Goal: Task Accomplishment & Management: Manage account settings

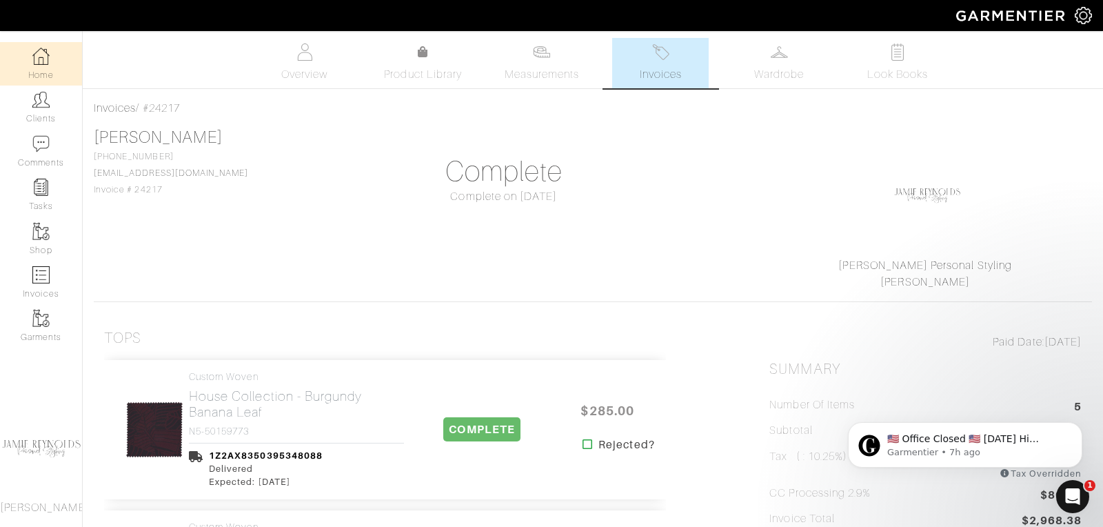
click at [44, 64] on img at bounding box center [40, 56] width 17 height 17
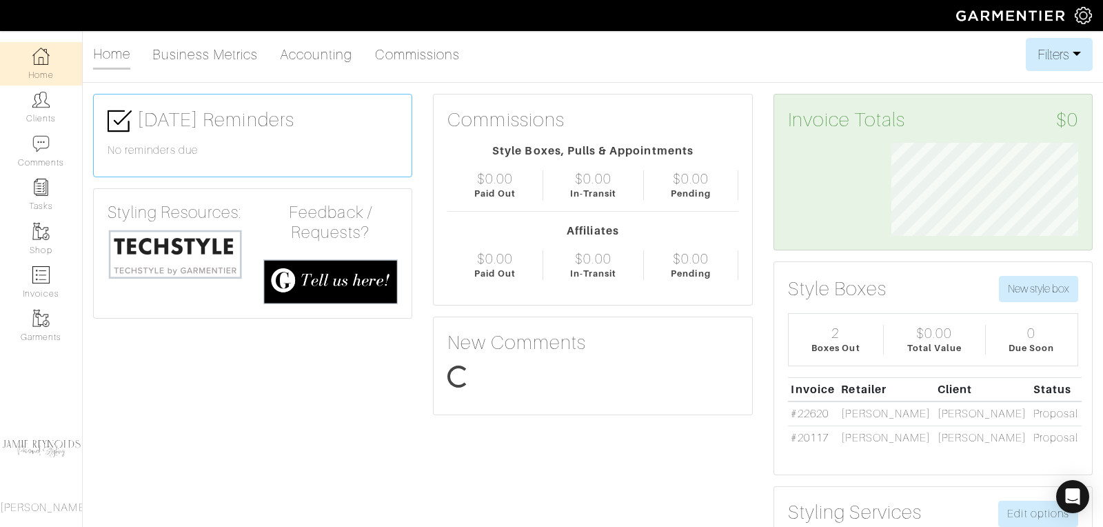
scroll to position [93, 208]
click at [328, 50] on link "Accounting" at bounding box center [316, 55] width 73 height 28
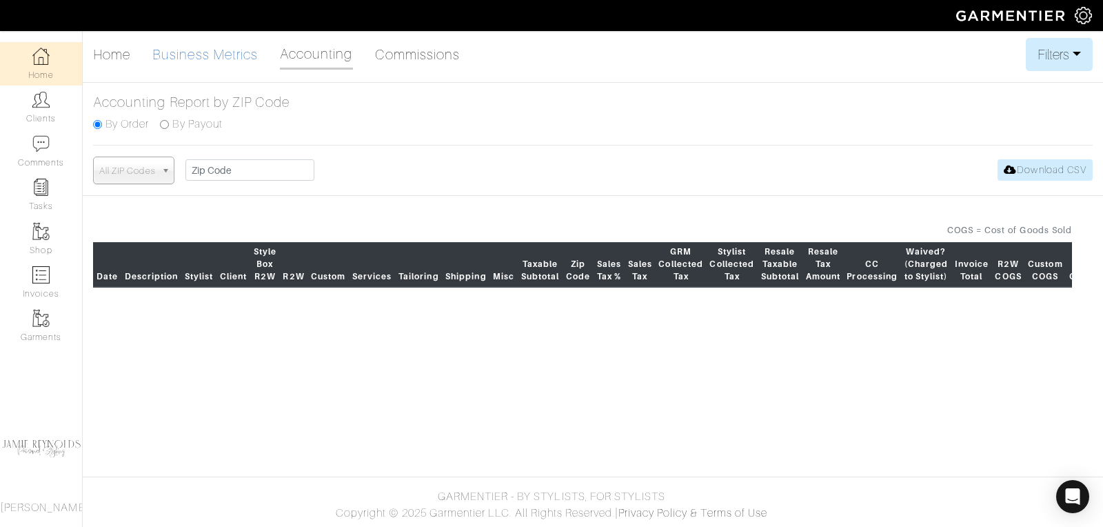
click at [227, 53] on link "Business Metrics" at bounding box center [205, 55] width 106 height 28
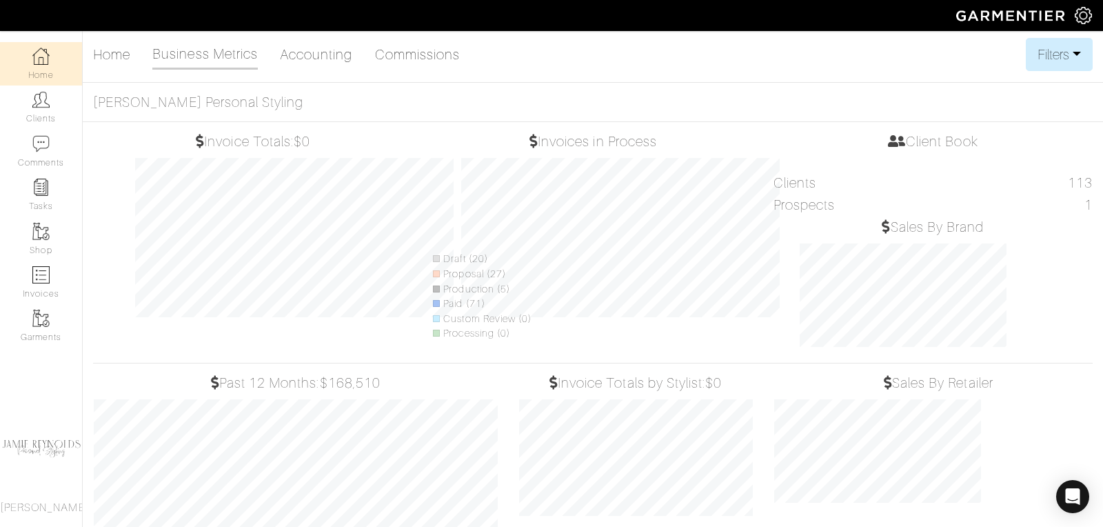
scroll to position [226, 255]
click at [326, 58] on link "Accounting" at bounding box center [316, 55] width 73 height 28
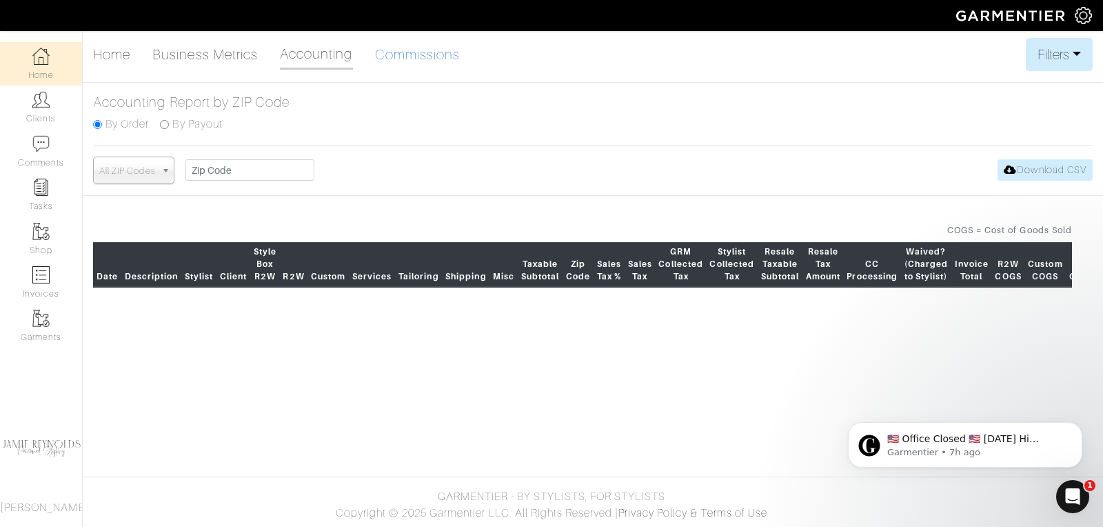
click at [412, 49] on link "Commissions" at bounding box center [418, 55] width 86 height 28
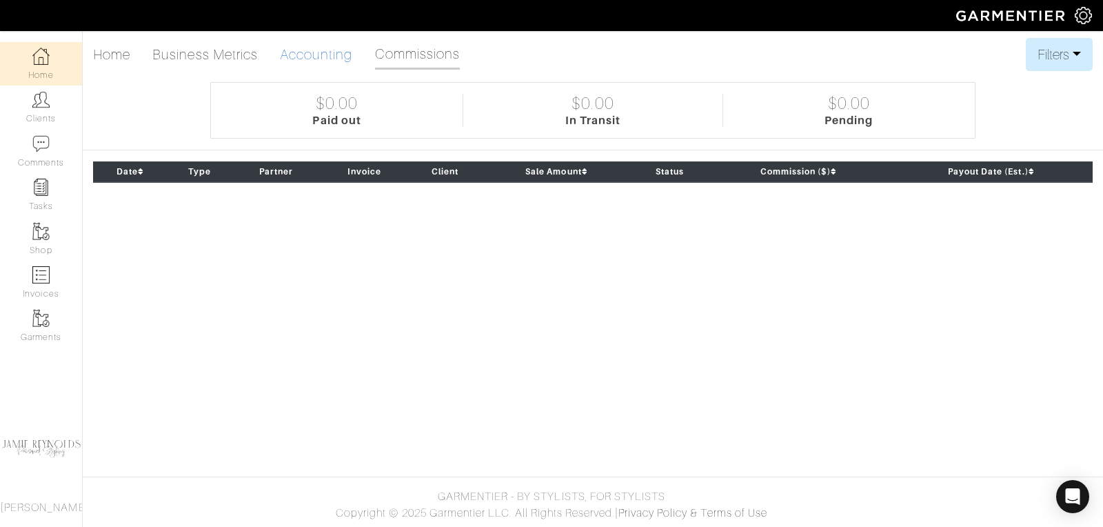
click at [318, 57] on link "Accounting" at bounding box center [316, 55] width 73 height 28
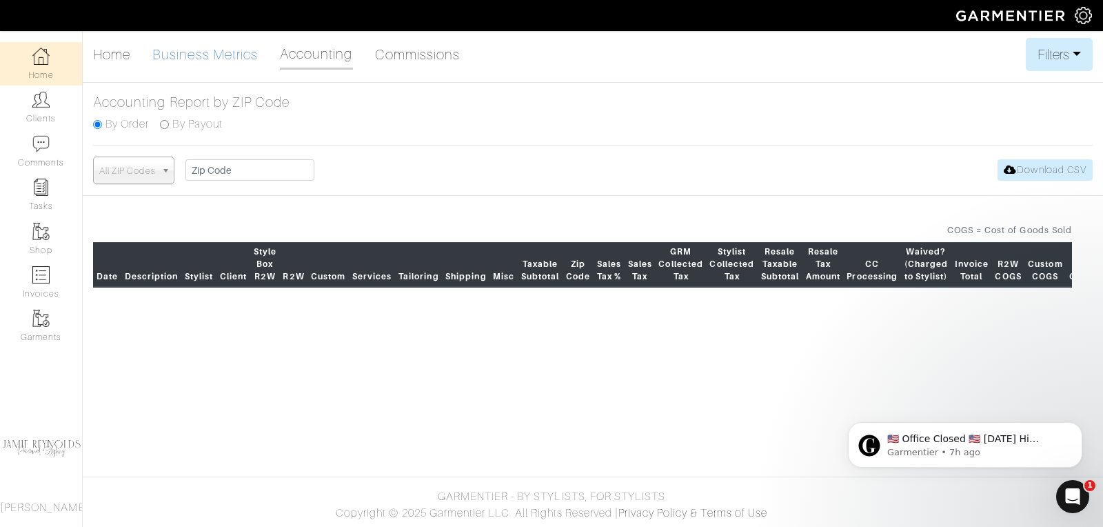
click at [234, 50] on link "Business Metrics" at bounding box center [205, 55] width 106 height 28
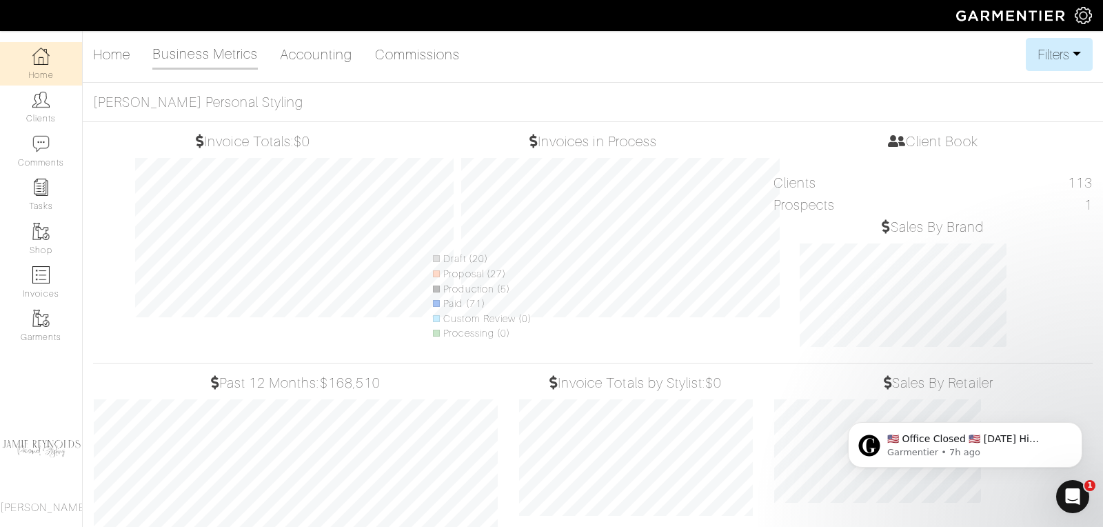
click at [34, 68] on link "Home" at bounding box center [41, 63] width 82 height 43
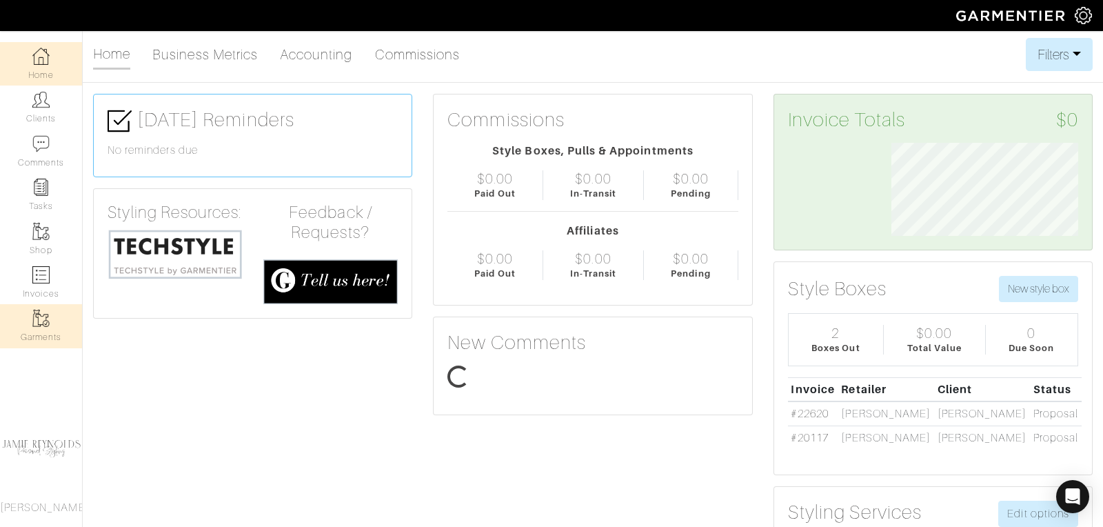
scroll to position [93, 208]
click at [307, 59] on link "Accounting" at bounding box center [316, 55] width 73 height 28
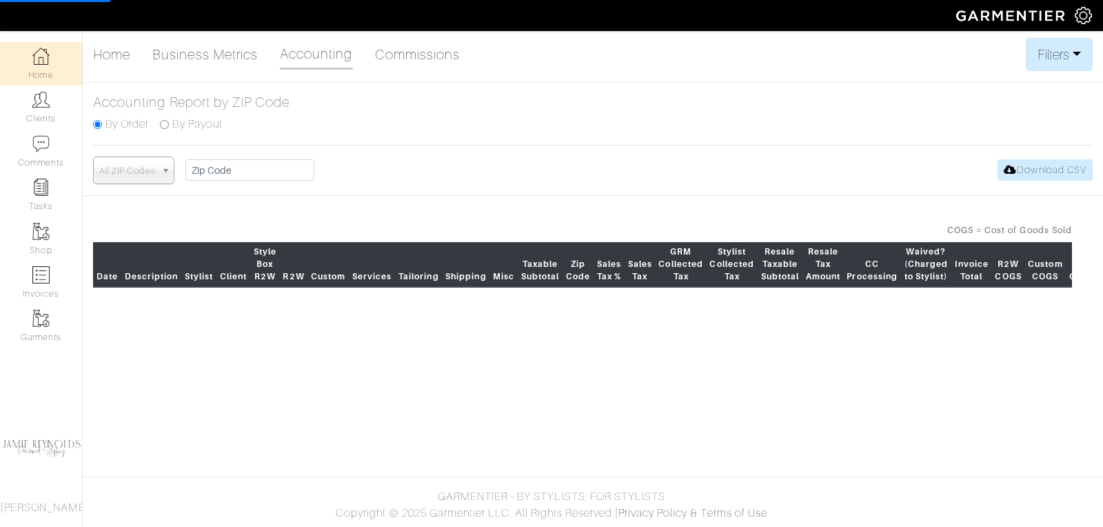
select select
click at [1072, 57] on button "Filters" at bounding box center [1059, 54] width 67 height 33
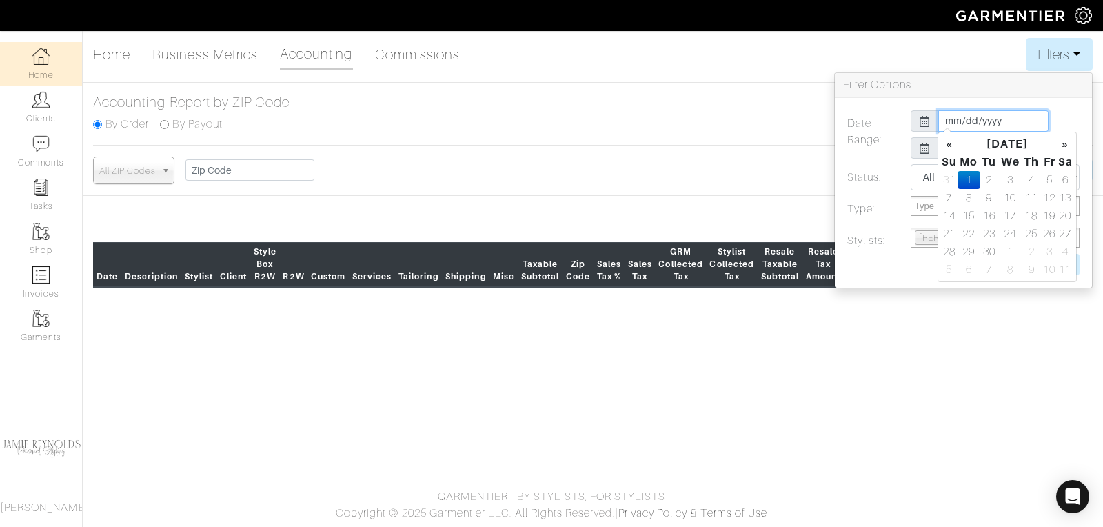
click at [966, 117] on input "2025-09-01" at bounding box center [994, 120] width 110 height 21
click at [949, 144] on th "«" at bounding box center [949, 144] width 17 height 18
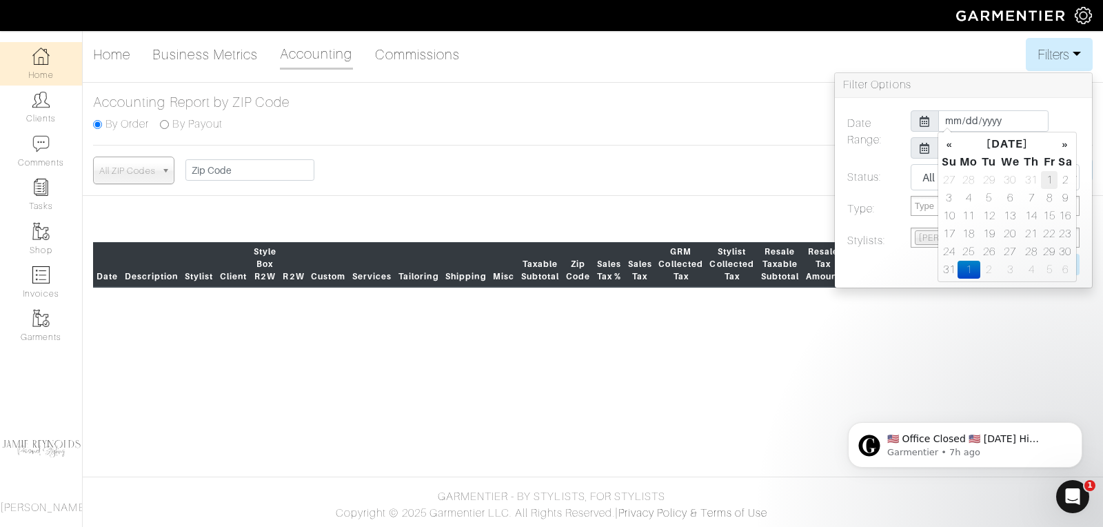
click at [1046, 179] on td "1" at bounding box center [1049, 180] width 16 height 18
type input "2025-08-01"
click at [1057, 91] on h3 "Filter Options" at bounding box center [963, 85] width 257 height 25
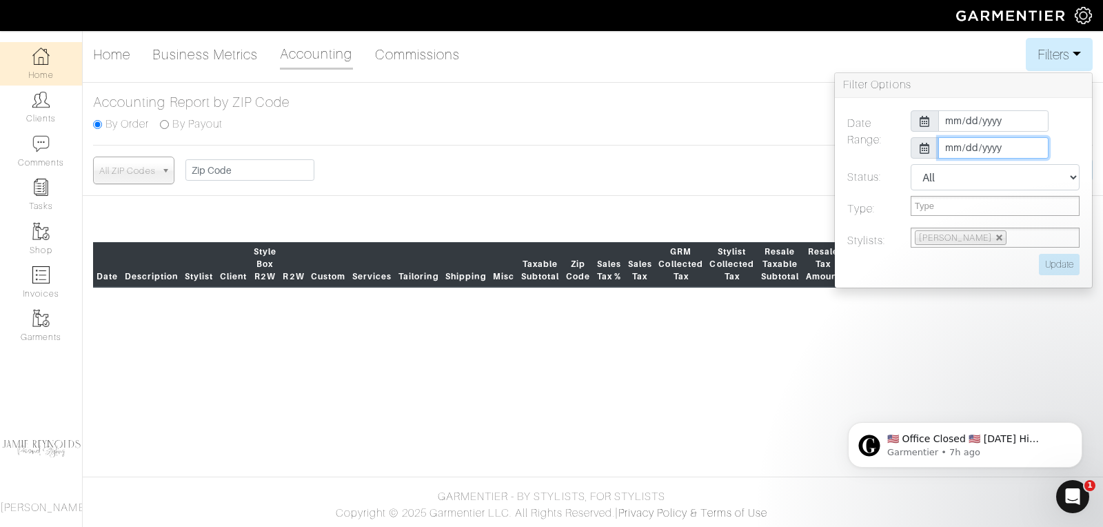
click at [1007, 142] on input "2025-09-30" at bounding box center [994, 147] width 110 height 21
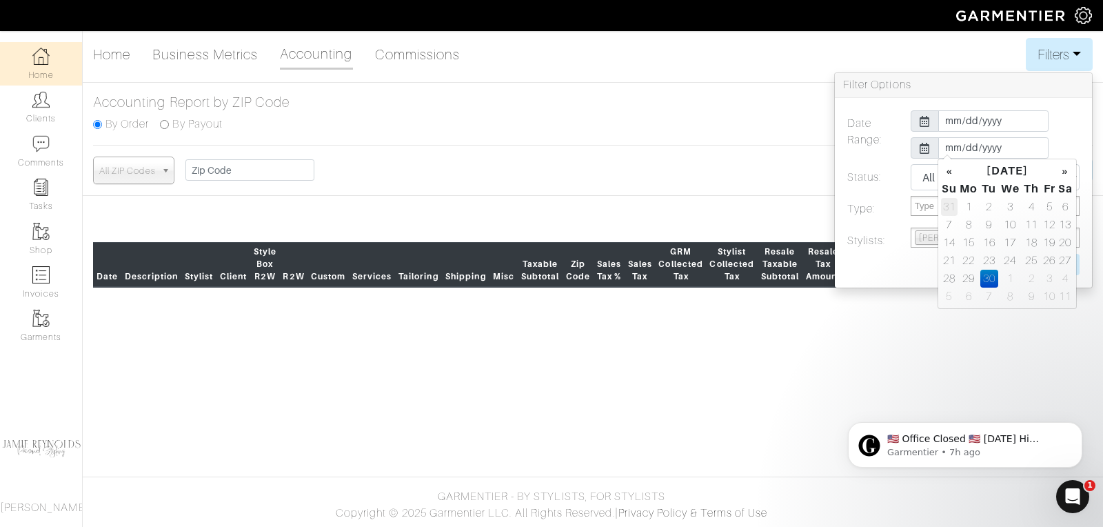
click at [949, 202] on td "31" at bounding box center [949, 207] width 17 height 18
type input "2025-08-31"
click at [1049, 99] on div "Date Range: 2025-08-01 2025-08-31 Status: All Pending Paid Complete Failed N/A …" at bounding box center [963, 193] width 257 height 190
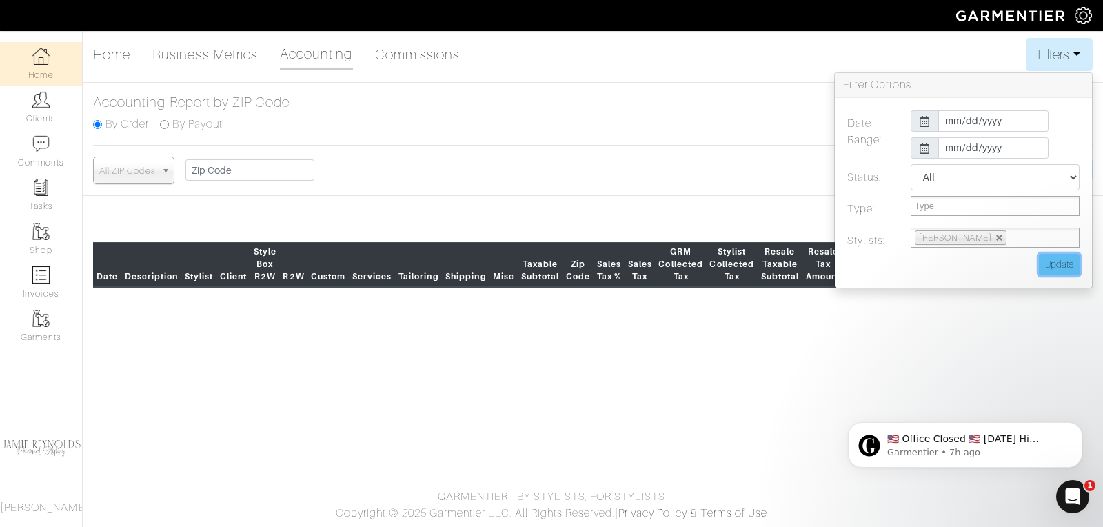
click at [1060, 263] on input "Update" at bounding box center [1059, 264] width 41 height 21
type input "Update"
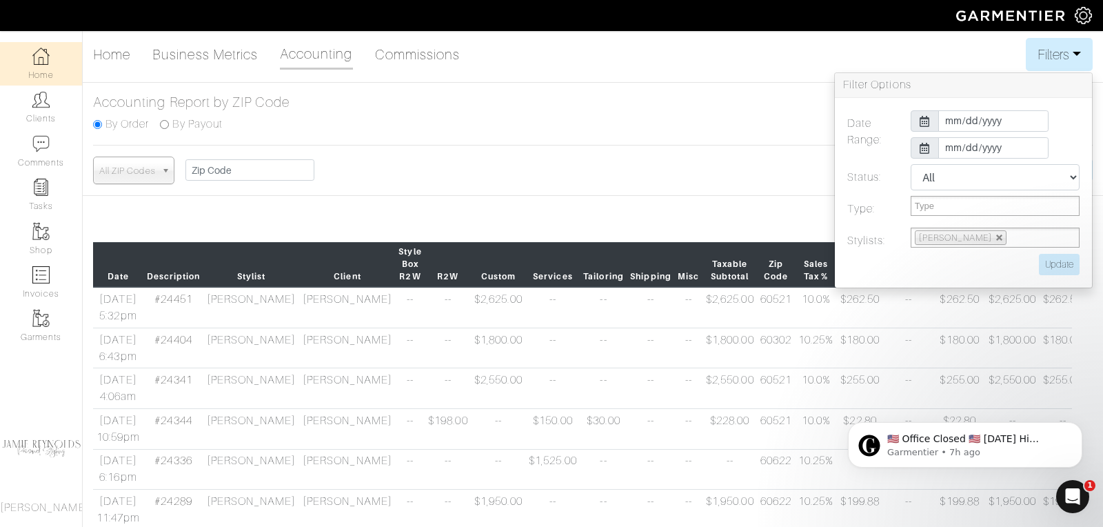
click at [678, 170] on div "All ZIP Codes 60525 60516 60647 60618 60540 60093 60527 60555 90266 60558 60622…" at bounding box center [593, 171] width 1000 height 28
click at [1070, 57] on button "Filters" at bounding box center [1059, 54] width 67 height 33
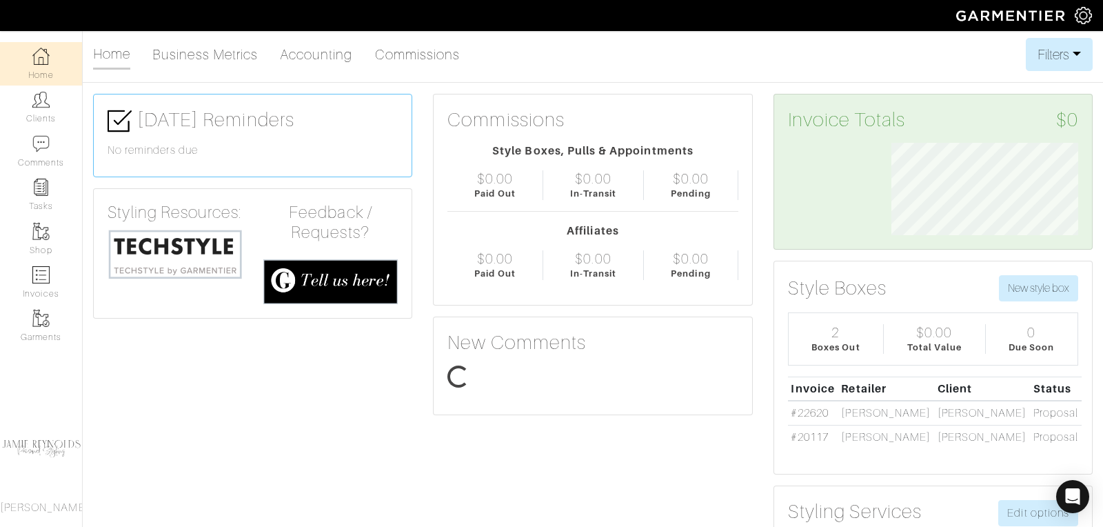
scroll to position [92, 208]
click at [34, 113] on link "Clients" at bounding box center [41, 107] width 82 height 43
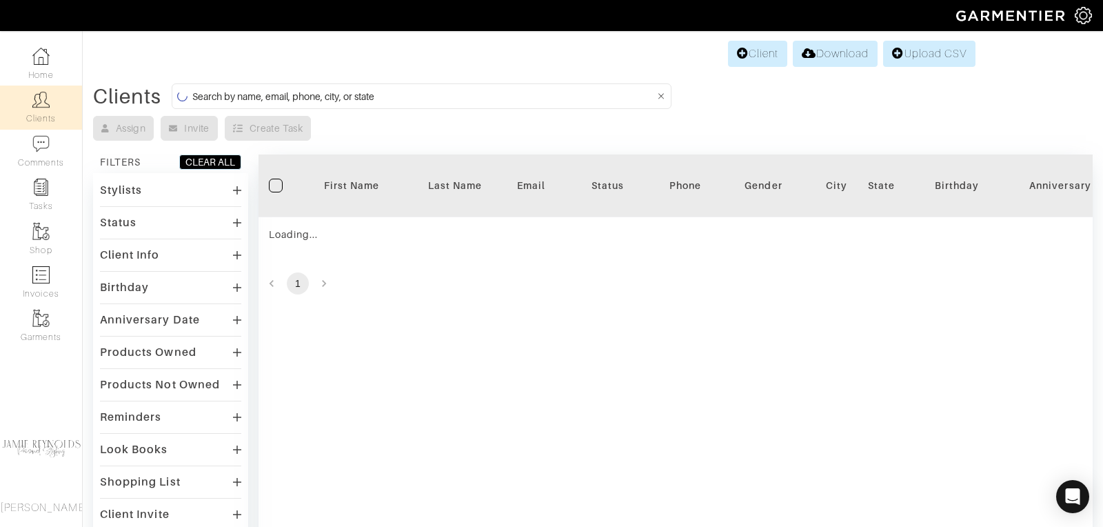
click at [271, 94] on input at bounding box center [423, 96] width 462 height 17
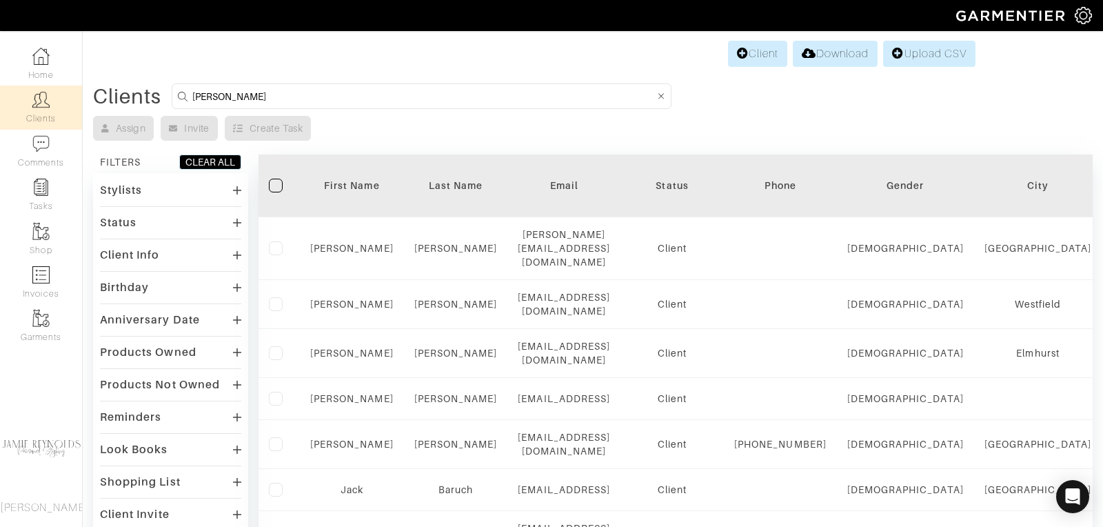
type input "chad torrence"
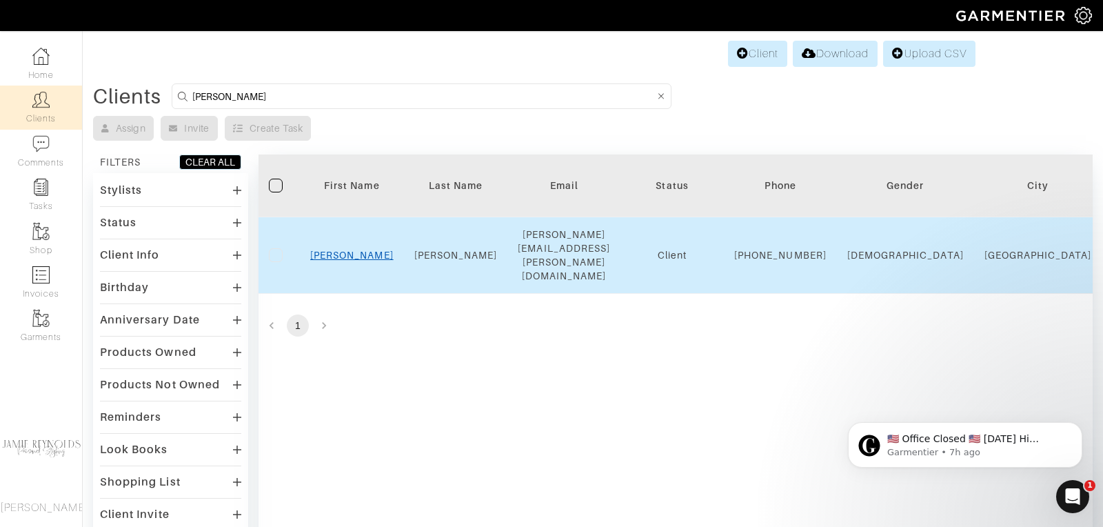
click at [348, 250] on link "Chad" at bounding box center [351, 255] width 83 height 11
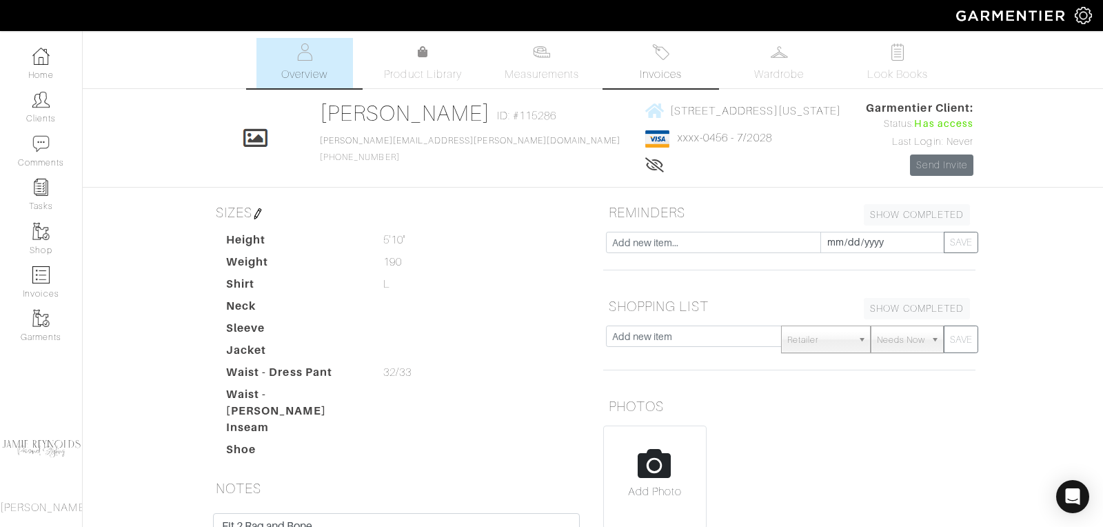
click at [662, 70] on span "Invoices" at bounding box center [661, 74] width 42 height 17
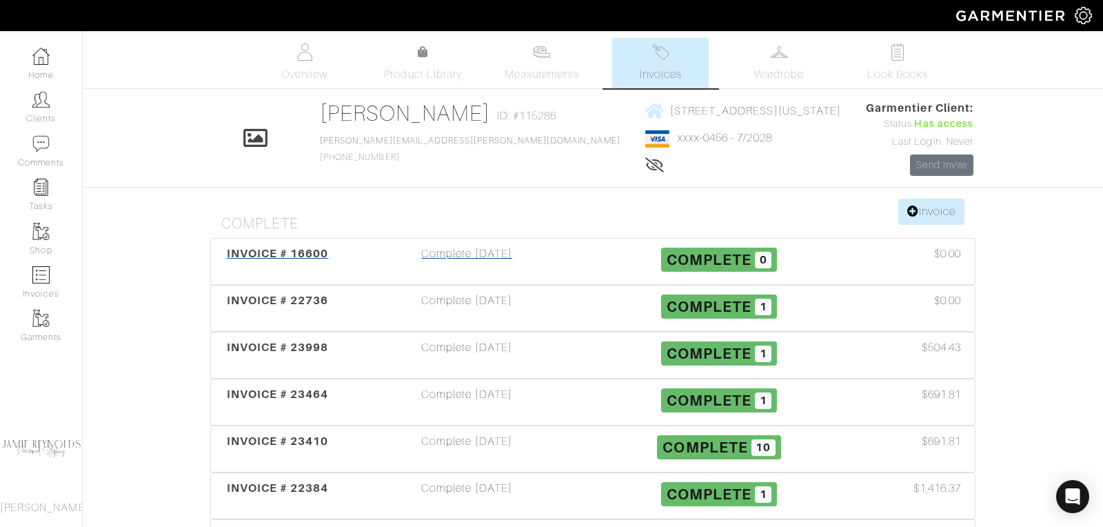
click at [308, 247] on span "INVOICE # 16600" at bounding box center [278, 253] width 102 height 13
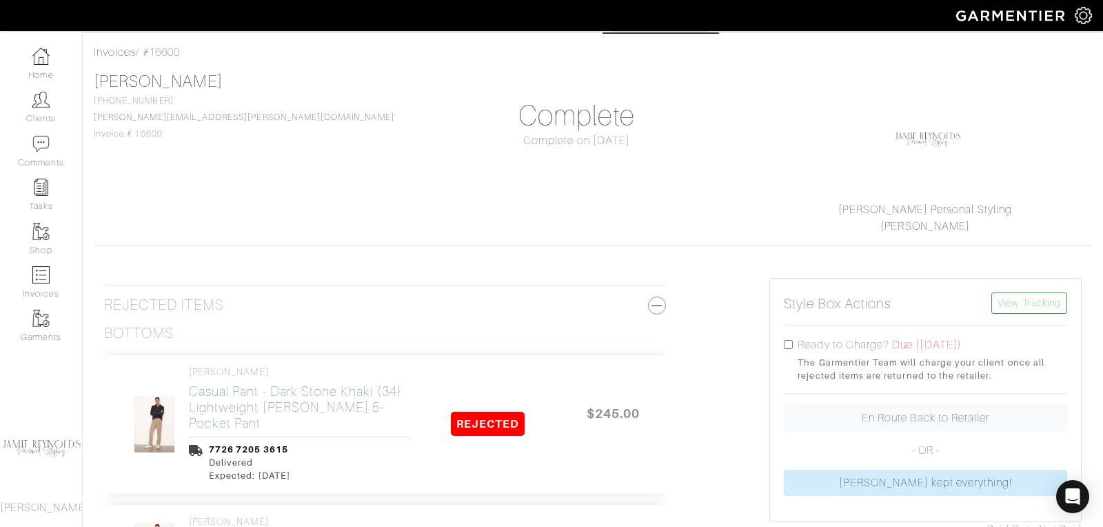
scroll to position [72, 0]
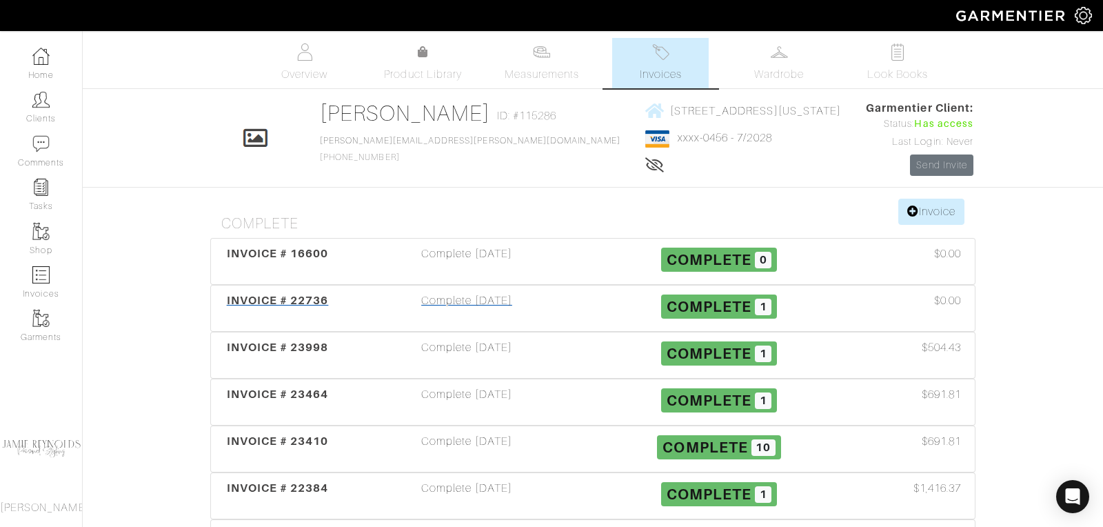
click at [259, 301] on span "INVOICE # 22736" at bounding box center [278, 300] width 102 height 13
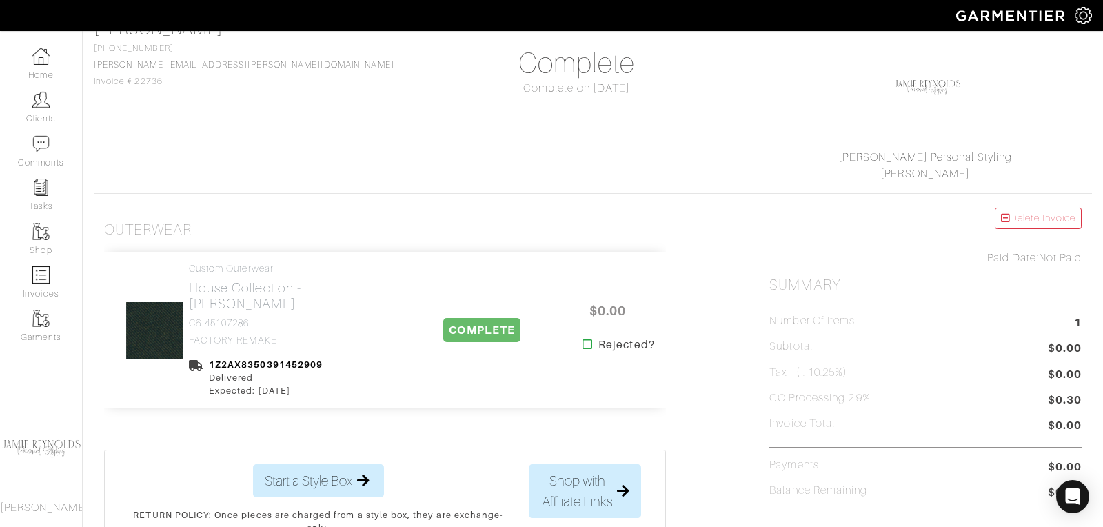
scroll to position [109, 0]
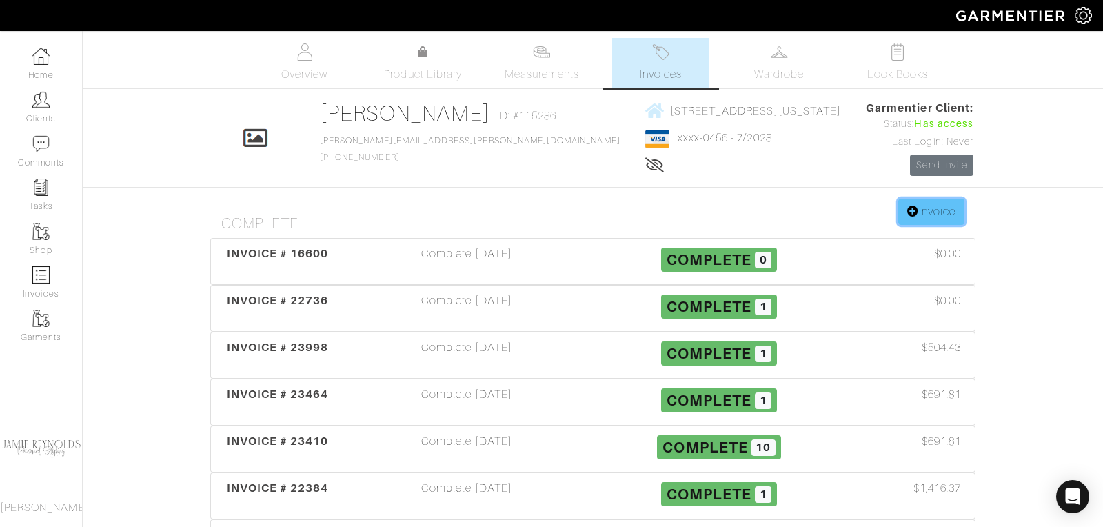
click at [917, 219] on link "Invoice" at bounding box center [932, 212] width 66 height 26
click at [271, 344] on span "INVOICE # 23998" at bounding box center [278, 347] width 102 height 13
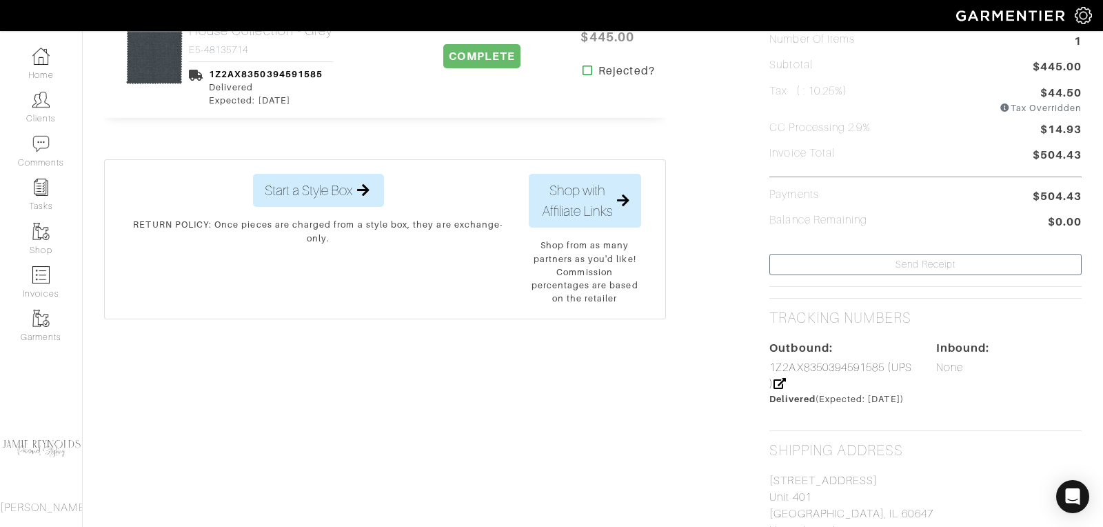
scroll to position [363, 0]
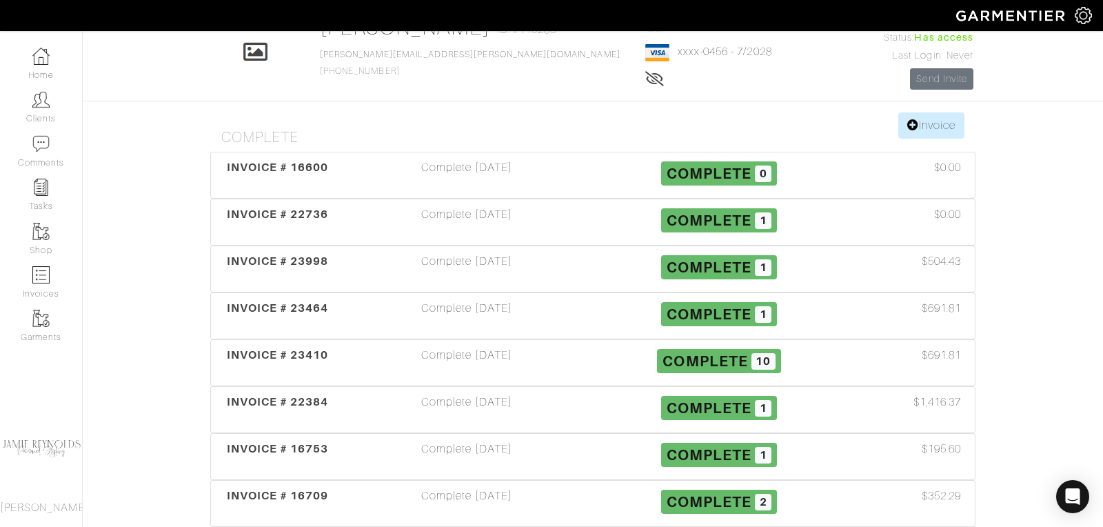
scroll to position [95, 0]
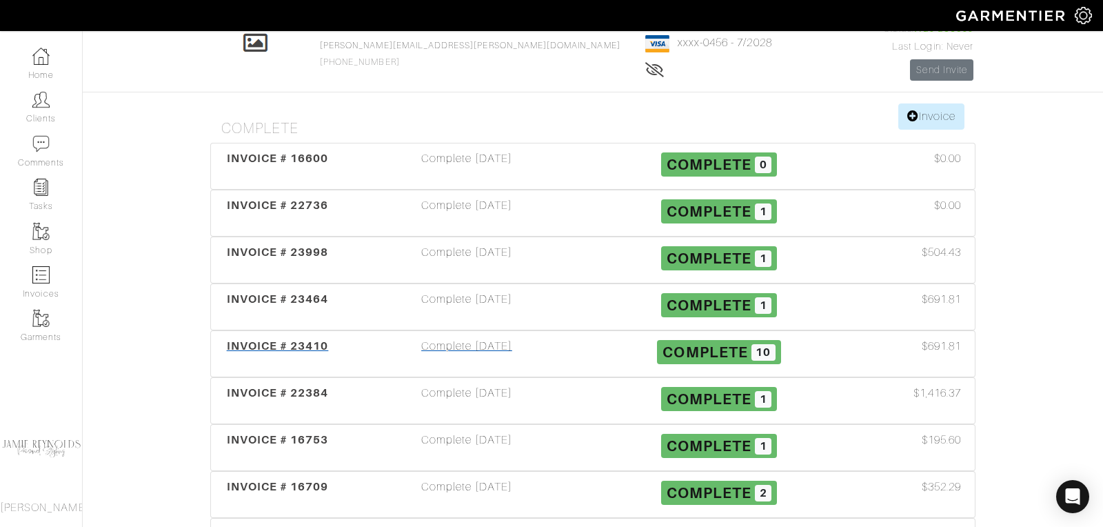
click at [242, 339] on span "INVOICE # 23410" at bounding box center [278, 345] width 102 height 13
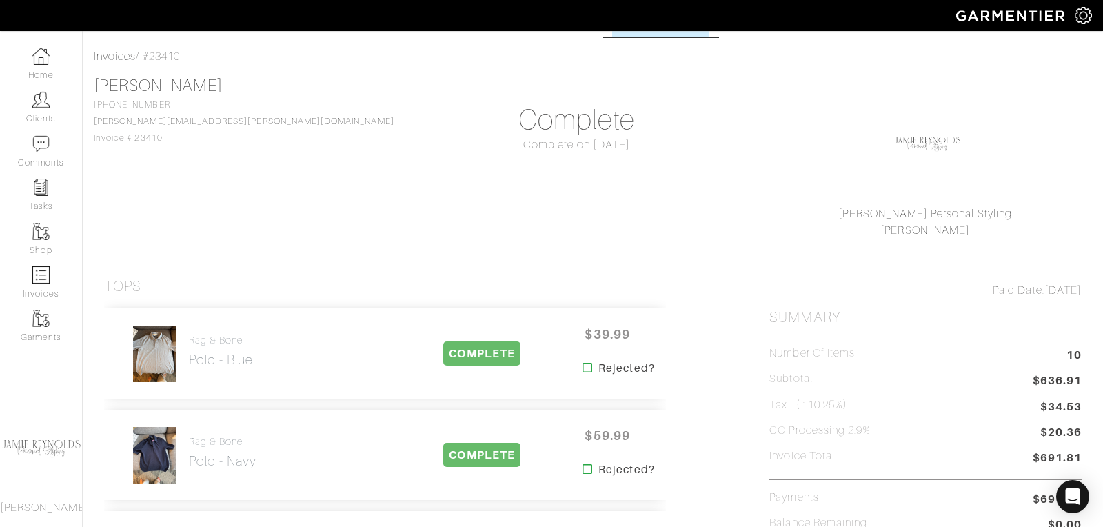
scroll to position [35, 0]
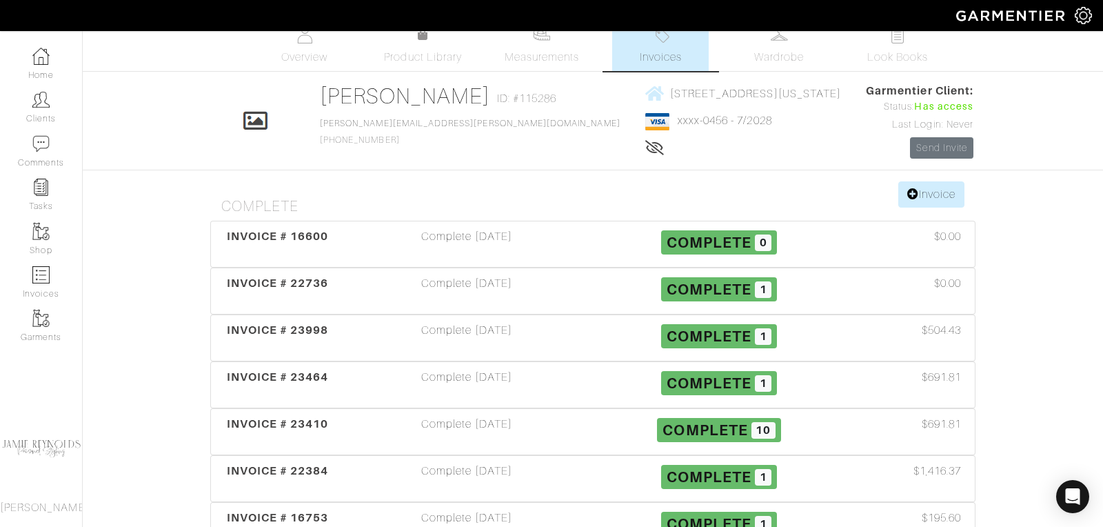
scroll to position [16, 0]
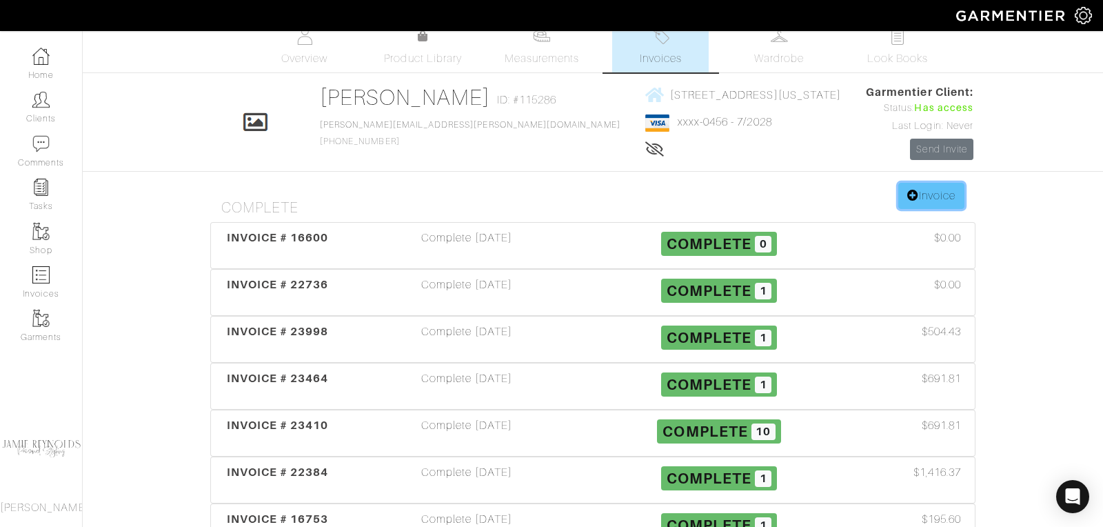
click at [908, 190] on icon at bounding box center [914, 195] width 12 height 11
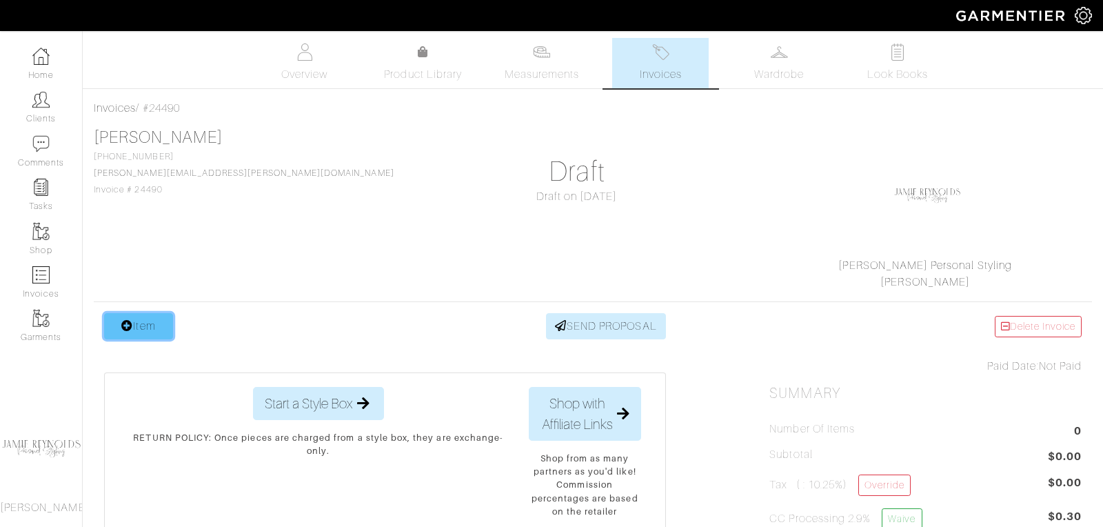
click at [138, 328] on link "Item" at bounding box center [138, 326] width 69 height 26
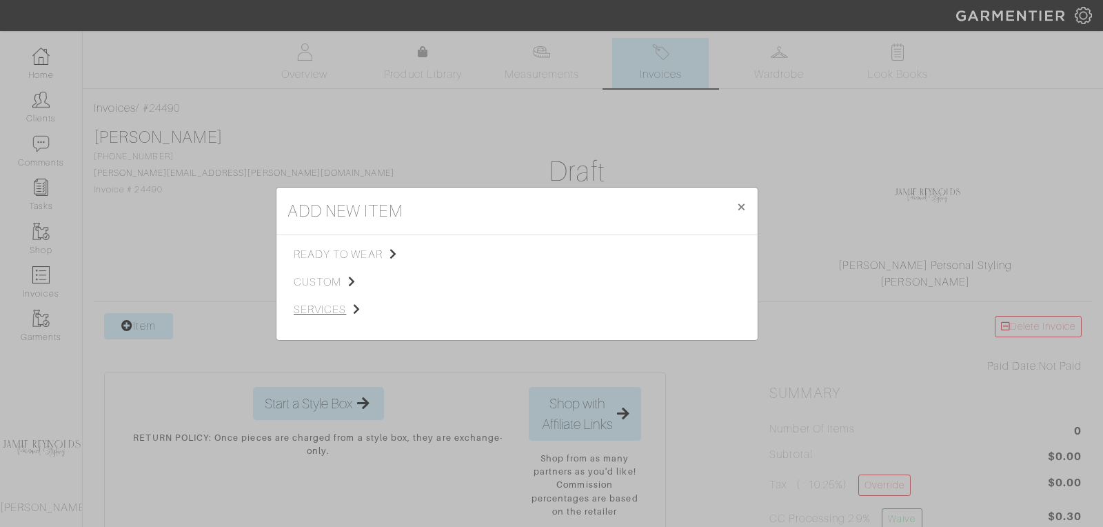
click at [332, 307] on span "services" at bounding box center [363, 309] width 139 height 17
click at [478, 271] on link "Tailoring" at bounding box center [472, 271] width 39 height 11
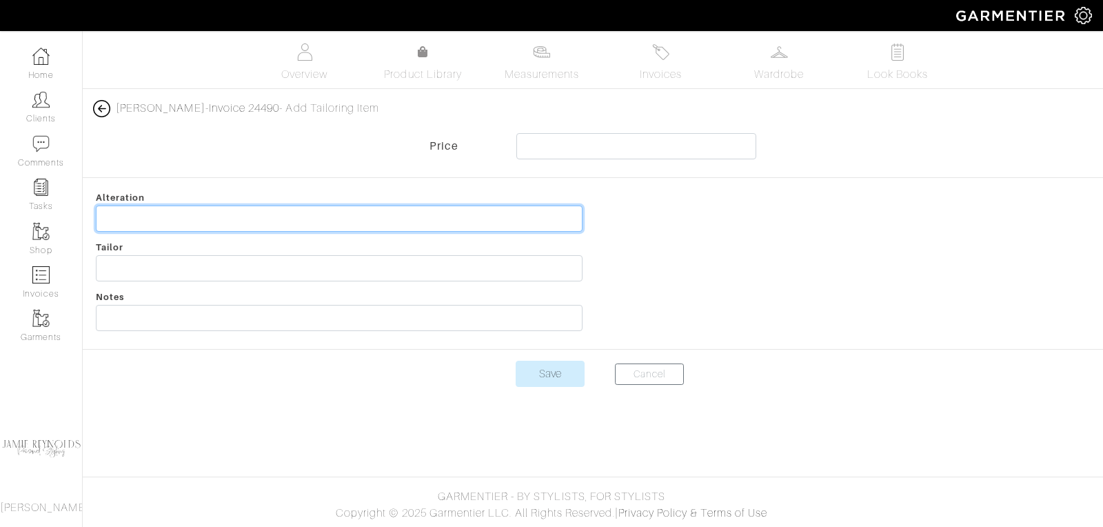
click at [243, 227] on input "text" at bounding box center [339, 219] width 487 height 26
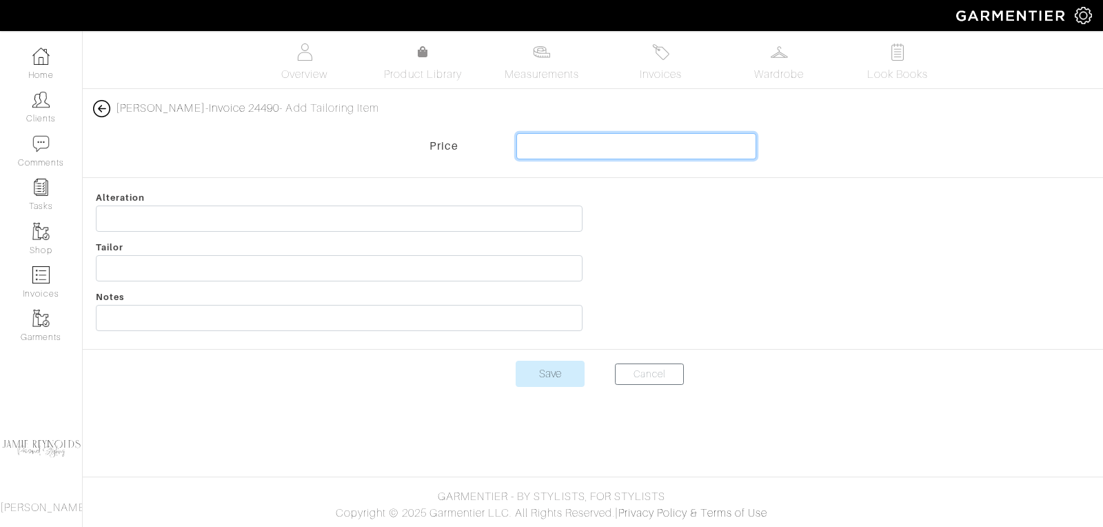
click at [564, 143] on input "text" at bounding box center [637, 146] width 240 height 26
click at [532, 155] on input "text" at bounding box center [637, 146] width 240 height 26
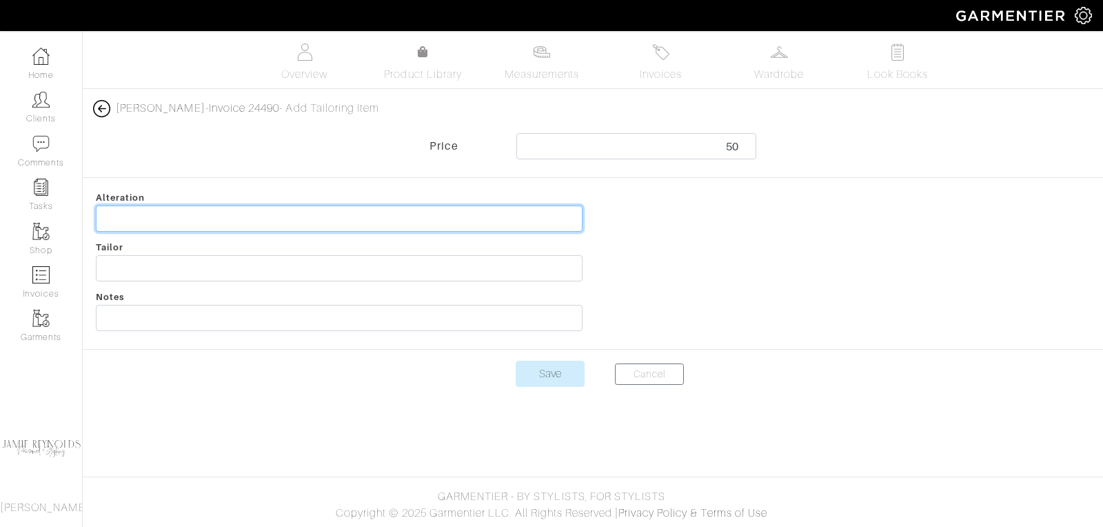
click at [377, 223] on input "text" at bounding box center [339, 219] width 487 height 26
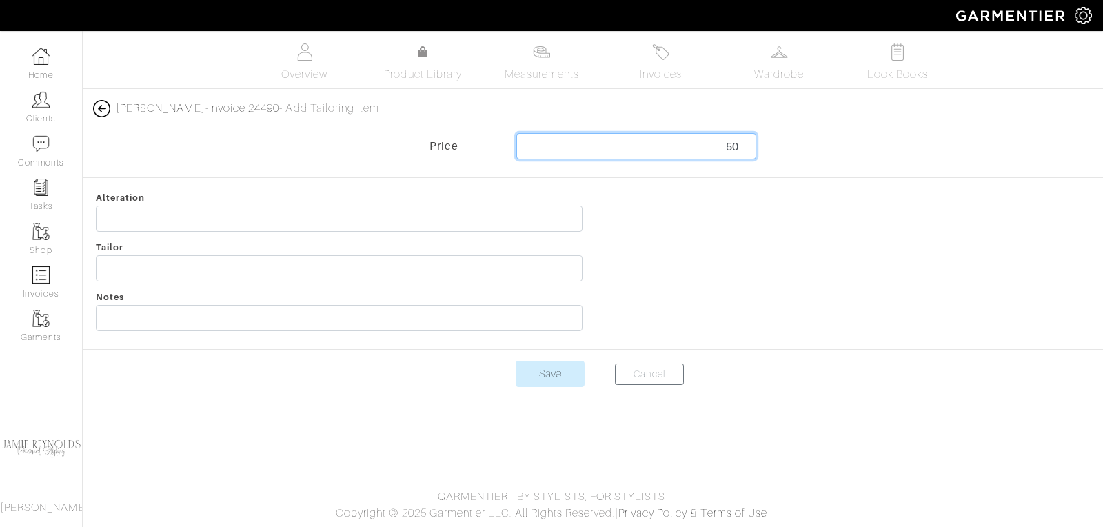
click at [731, 148] on input "50" at bounding box center [637, 146] width 240 height 26
type input "40"
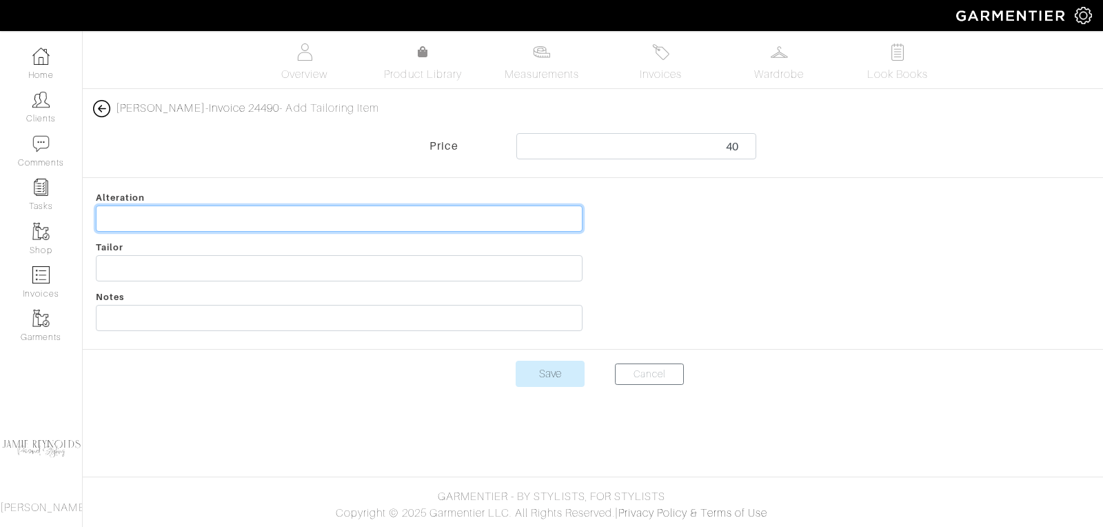
click at [241, 223] on input "text" at bounding box center [339, 219] width 487 height 26
type input "V"
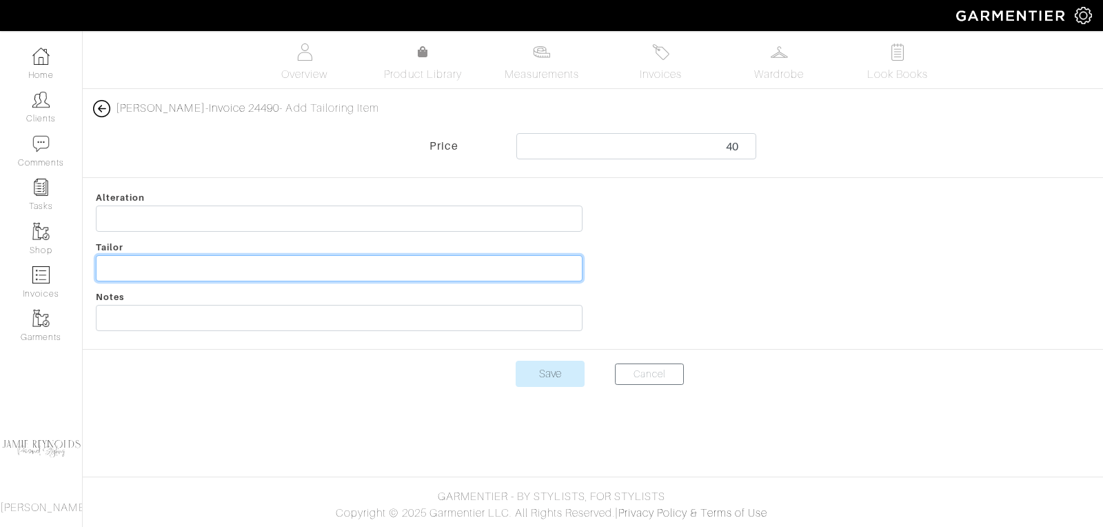
click at [219, 270] on input "text" at bounding box center [339, 268] width 487 height 26
type input "[PERSON_NAME]"
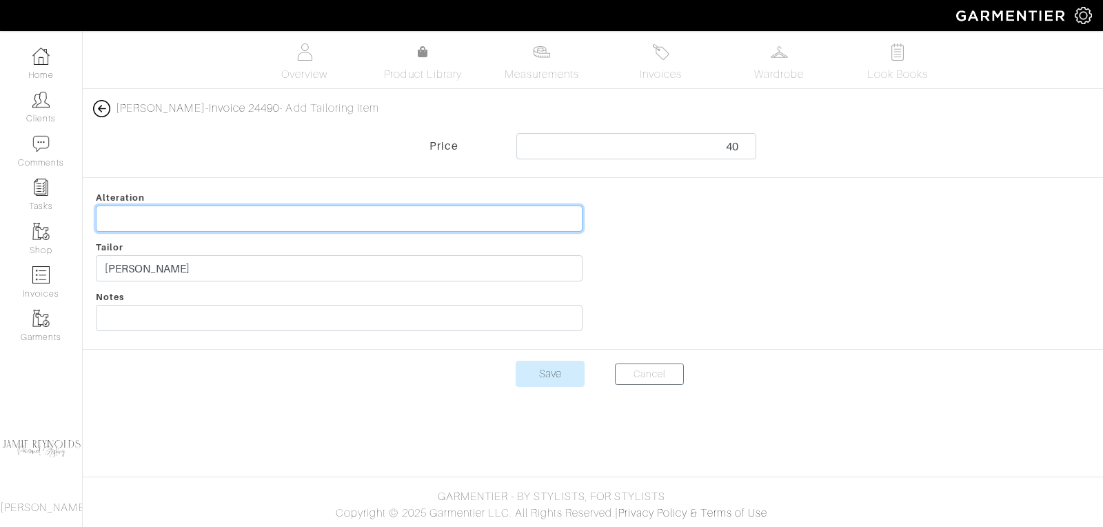
click at [217, 226] on input "text" at bounding box center [339, 219] width 487 height 26
type input "J"
type input "Jacket Alterations"
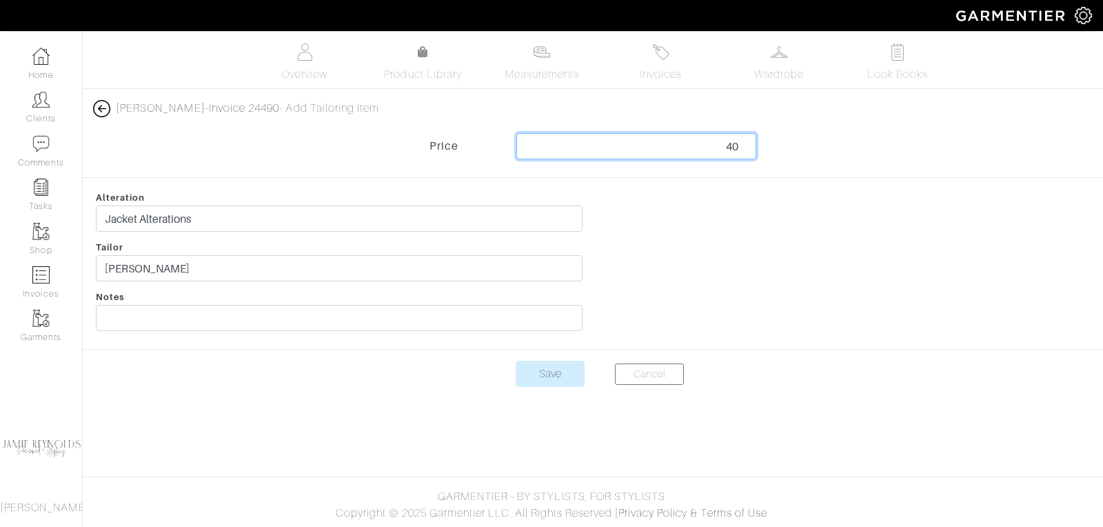
click at [733, 146] on input "40" at bounding box center [637, 146] width 240 height 26
click at [732, 148] on input "35" at bounding box center [637, 146] width 240 height 26
type input "2"
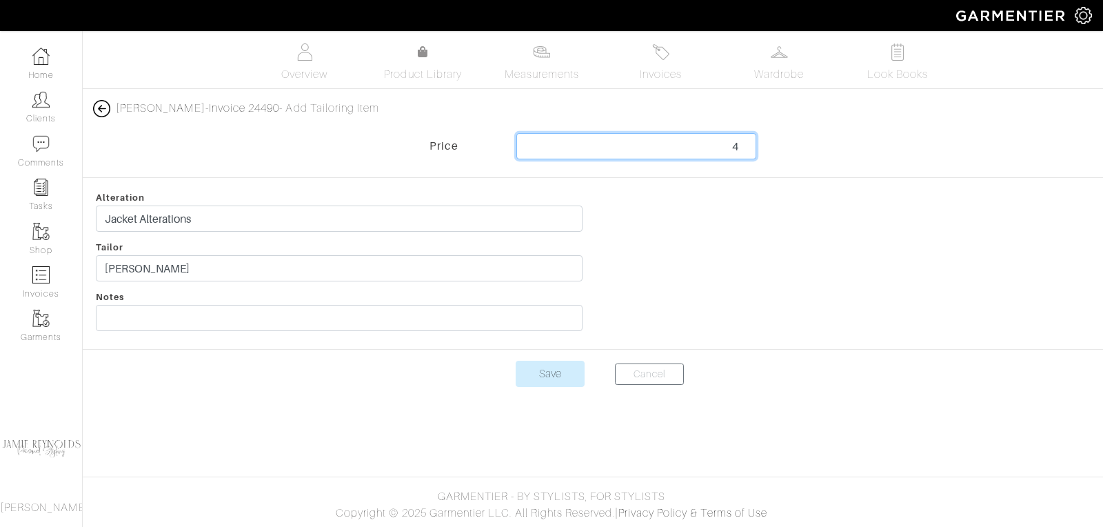
type input "40"
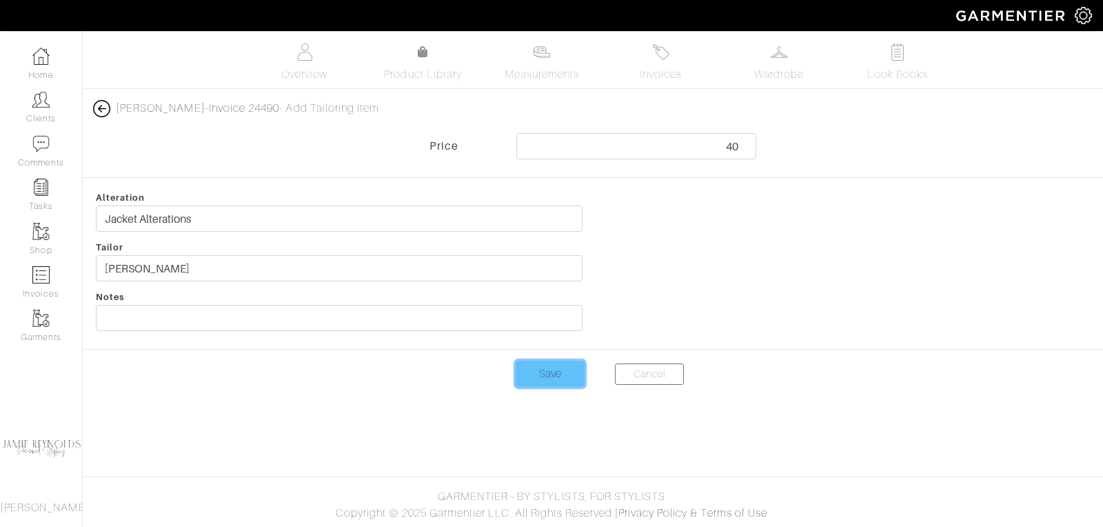
click at [548, 382] on input "Save" at bounding box center [550, 374] width 69 height 26
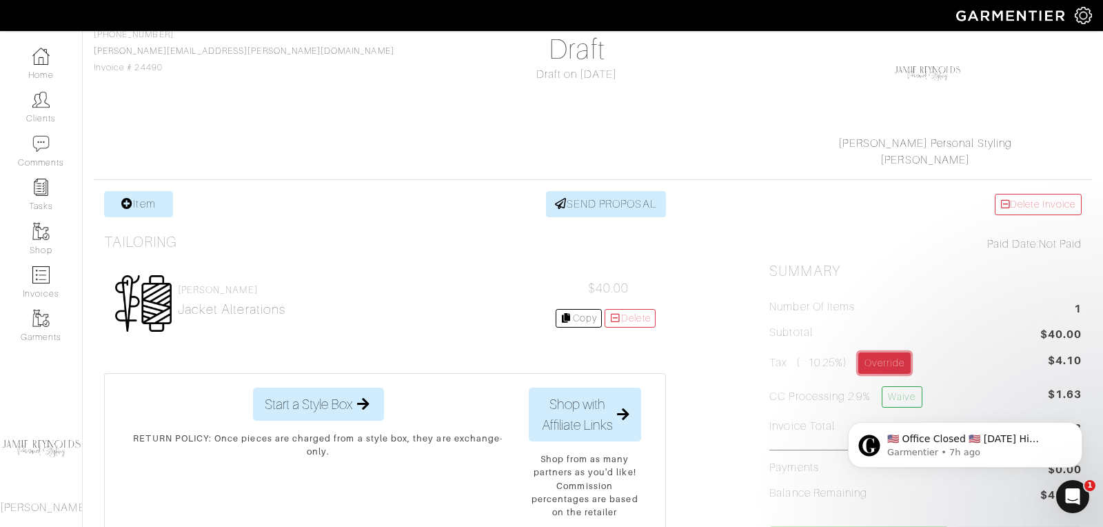
click at [897, 361] on link "Override" at bounding box center [885, 362] width 52 height 21
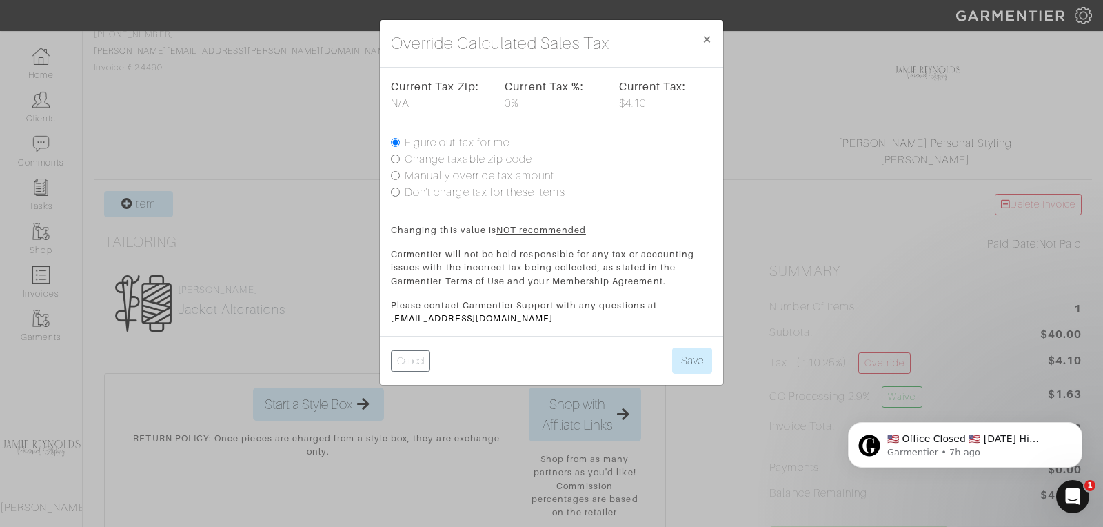
click at [393, 192] on input "Don't charge tax for these items" at bounding box center [395, 192] width 9 height 9
radio input "true"
click at [687, 360] on button "Save" at bounding box center [692, 361] width 40 height 26
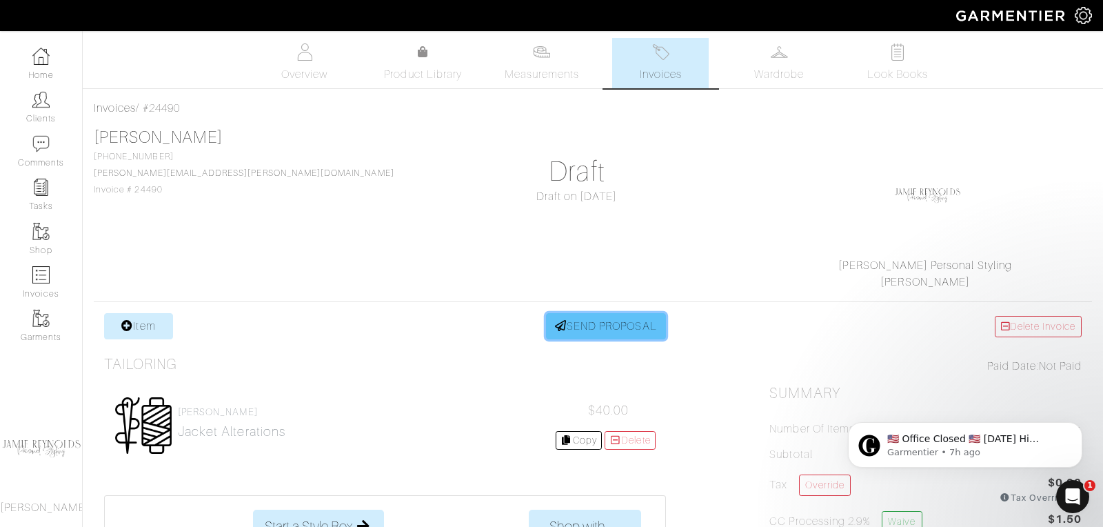
click at [588, 328] on link "SEND PROPOSAL" at bounding box center [606, 326] width 120 height 26
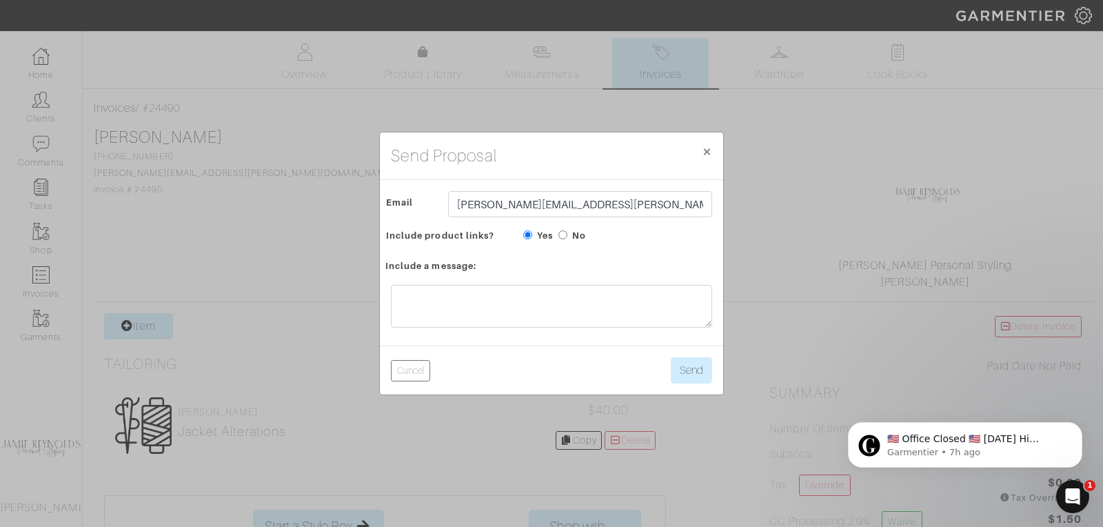
click at [559, 233] on input "No" at bounding box center [563, 234] width 9 height 9
radio input "true"
click at [390, 299] on div at bounding box center [551, 310] width 343 height 72
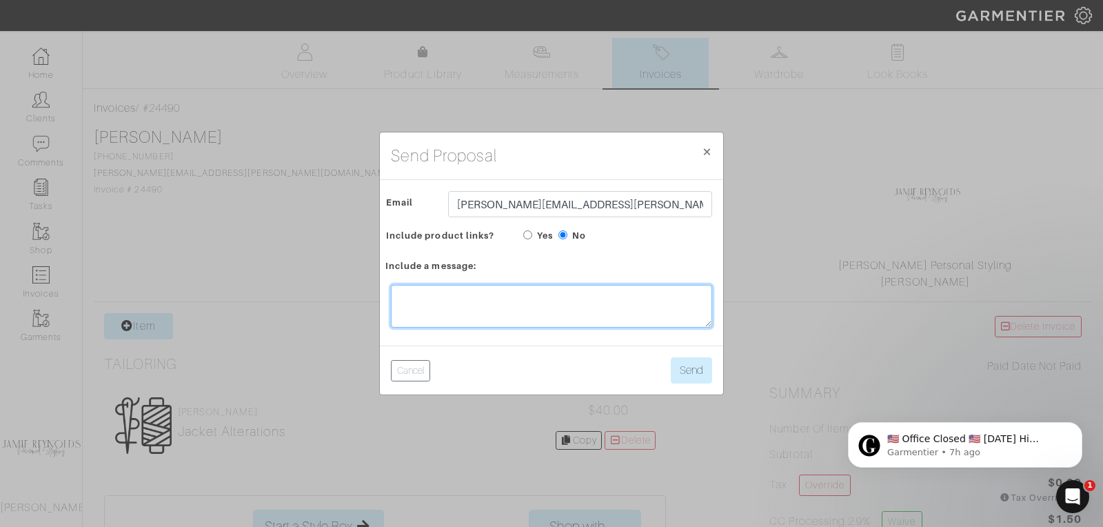
click at [408, 299] on textarea at bounding box center [551, 306] width 321 height 43
click at [405, 299] on textarea "Hi Chad, Gyreat seeing you two tonight. I hope Kino feels better soon-poor budd" at bounding box center [551, 306] width 321 height 43
click at [450, 321] on textarea "Hi Chad, Great seeing you two tonight. I hope Kino feels better soon-poor budd" at bounding box center [551, 306] width 321 height 43
click at [503, 304] on textarea "Hi Chad, Great seeing you two tonight. I hope Kino feels better soon-poor buddy…" at bounding box center [551, 306] width 321 height 43
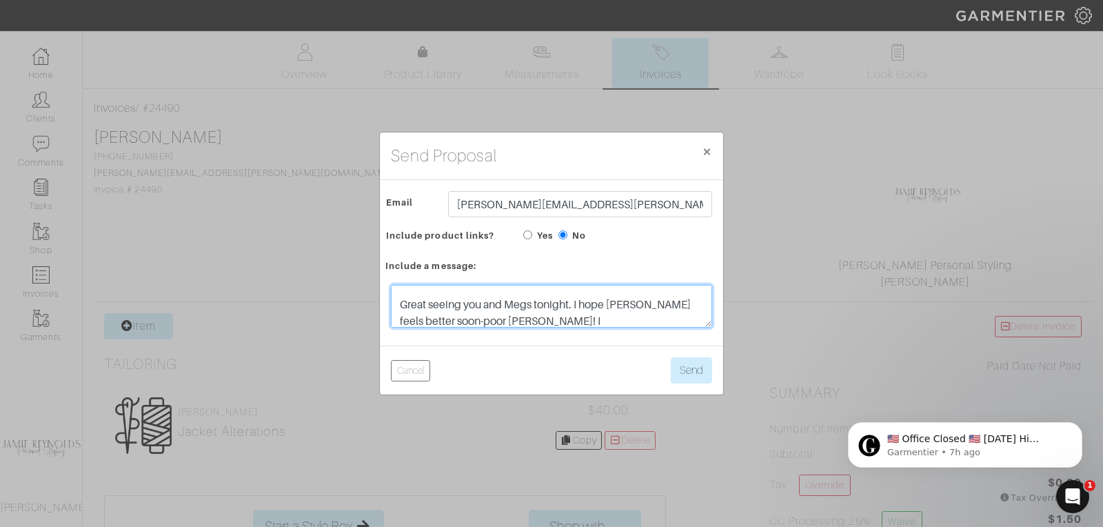
scroll to position [5, 0]
click at [512, 320] on textarea "Hi Chad, Great seeing you and Megs tonight. I hope Kino feels better soon-poor …" at bounding box center [551, 306] width 321 height 43
click at [589, 323] on textarea "Hi Chad, Great seeing you and Megs tonight. I hope Kino feels better soon-poor …" at bounding box center [551, 306] width 321 height 43
click at [697, 323] on textarea "Hi Chad, Great seeing you and Megs tonight. I hope Kino feels better soon-poor …" at bounding box center [551, 306] width 321 height 43
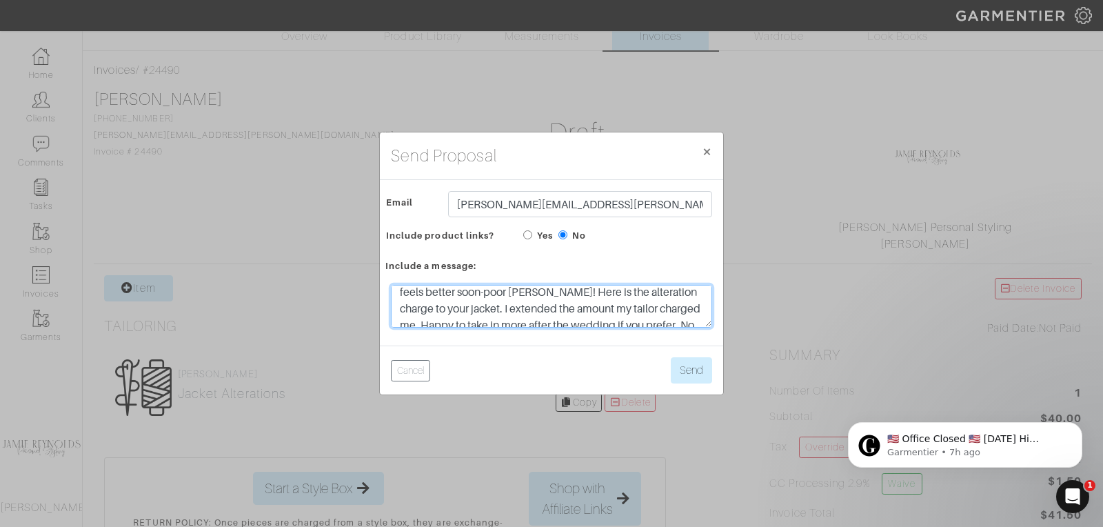
scroll to position [52, 0]
click at [623, 314] on textarea "Hi Chad, Great seeing you and Megs tonight. I hope Kino feels better soon-poor …" at bounding box center [551, 306] width 321 height 43
type textarea "Hi Chad, Great seeing you and Megs tonight. I hope Kino feels better soon-poor …"
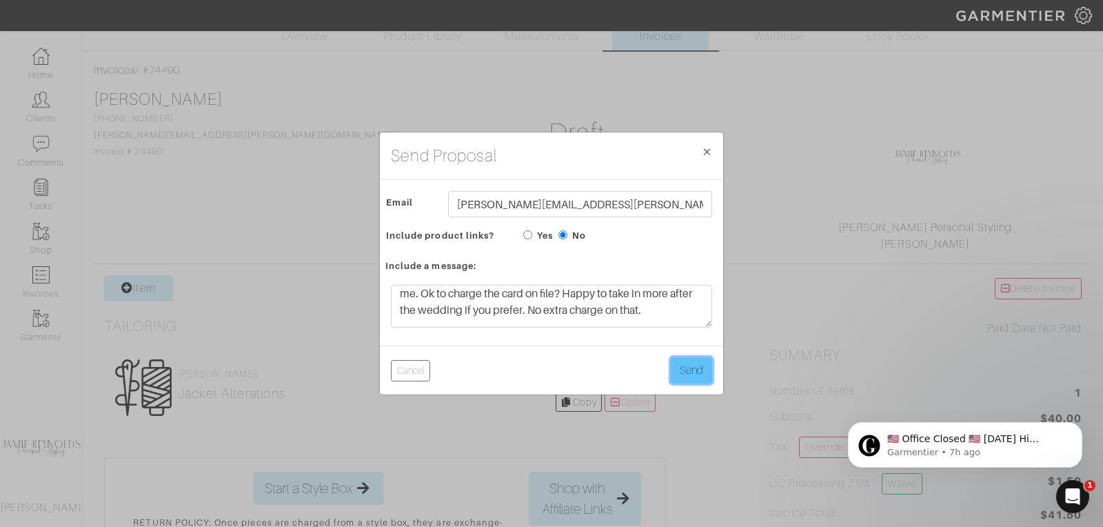
click at [690, 372] on button "Send" at bounding box center [691, 370] width 41 height 26
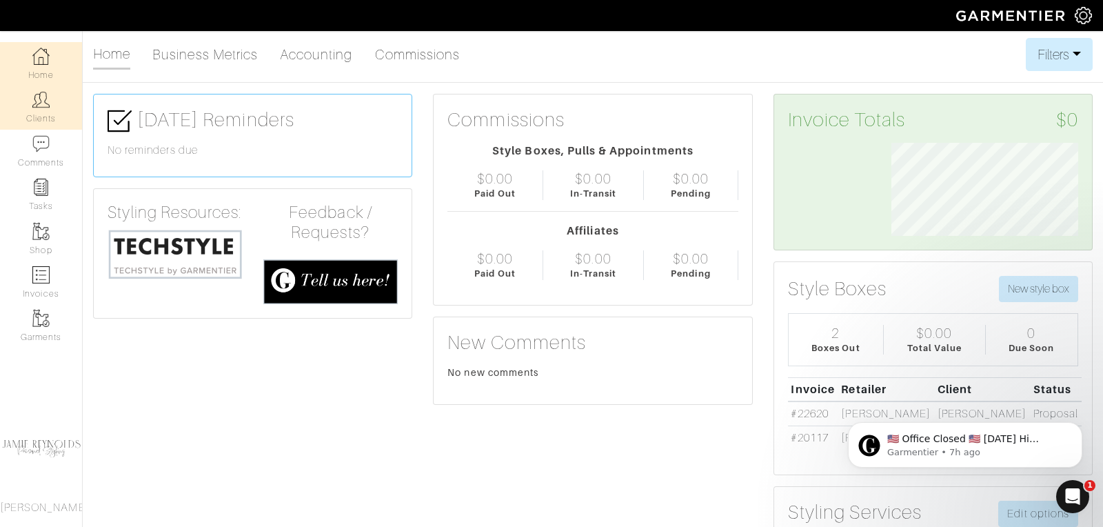
scroll to position [93, 208]
click at [52, 103] on link "Clients" at bounding box center [41, 107] width 82 height 43
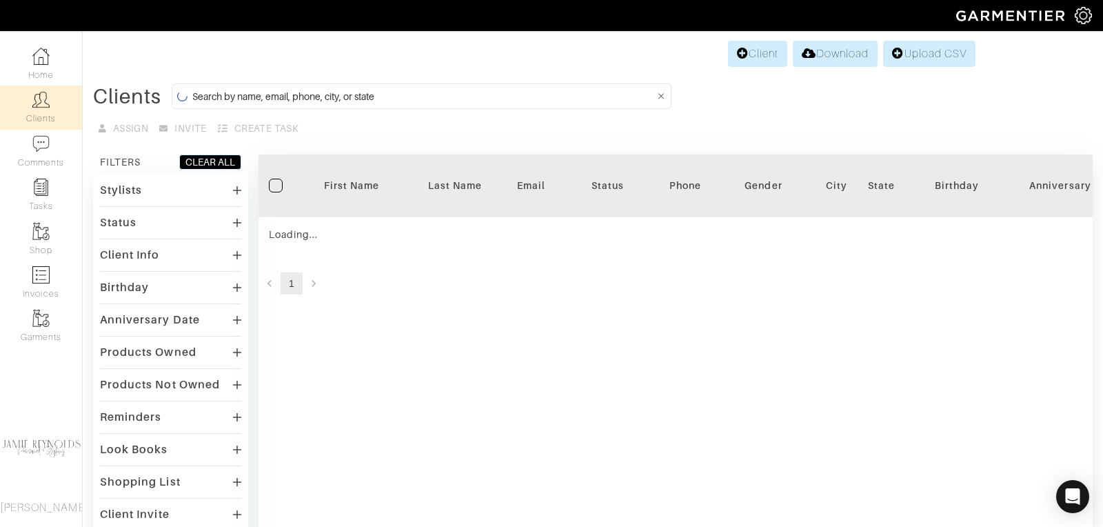
click at [277, 99] on input at bounding box center [423, 96] width 462 height 17
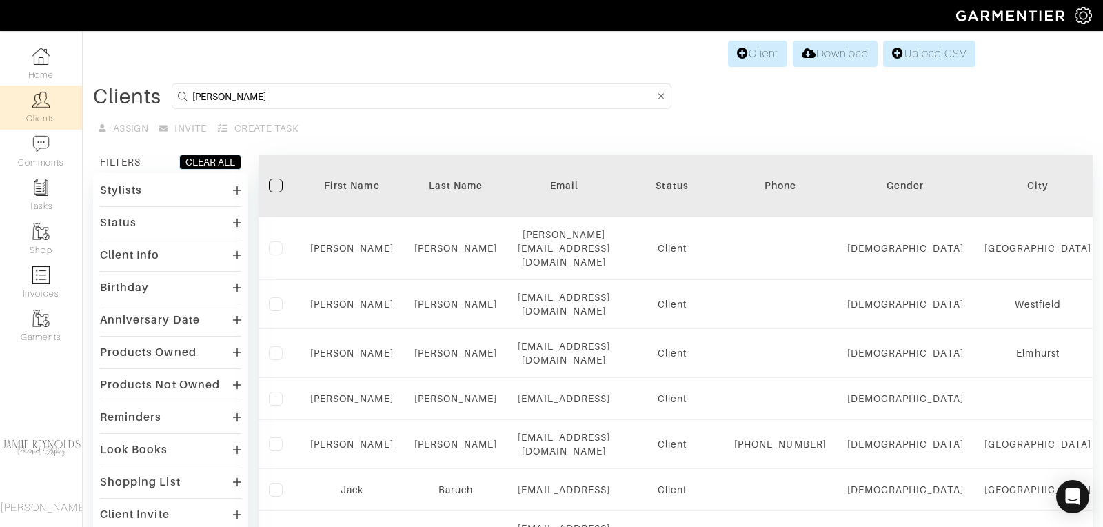
type input "david baruch"
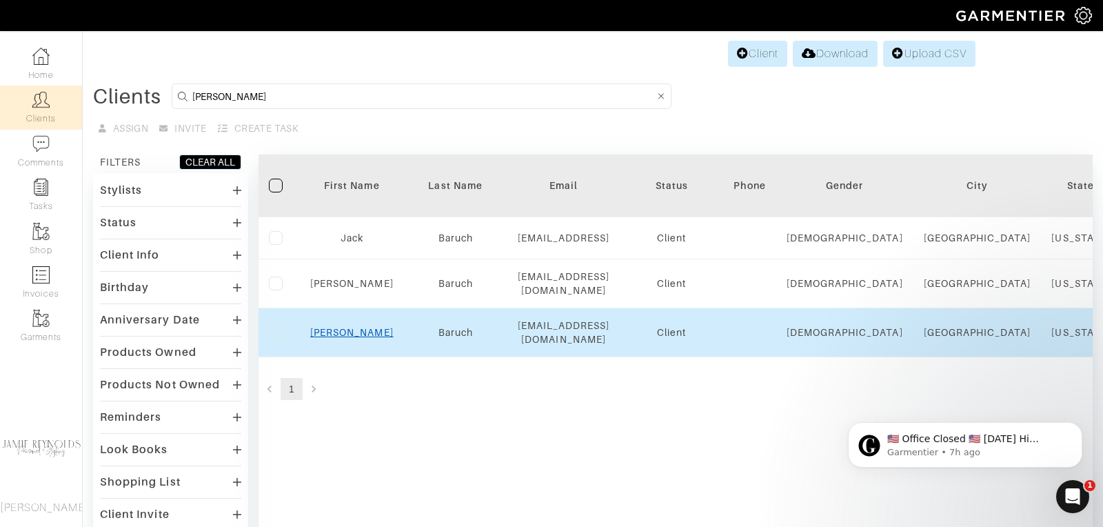
click at [347, 327] on link "David" at bounding box center [351, 332] width 83 height 11
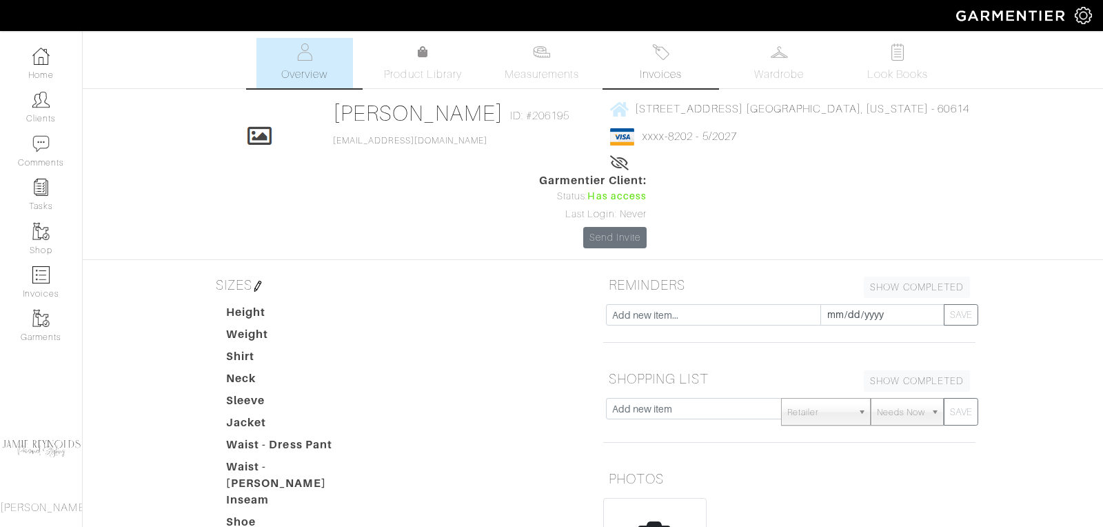
click at [663, 63] on link "Invoices" at bounding box center [660, 63] width 97 height 50
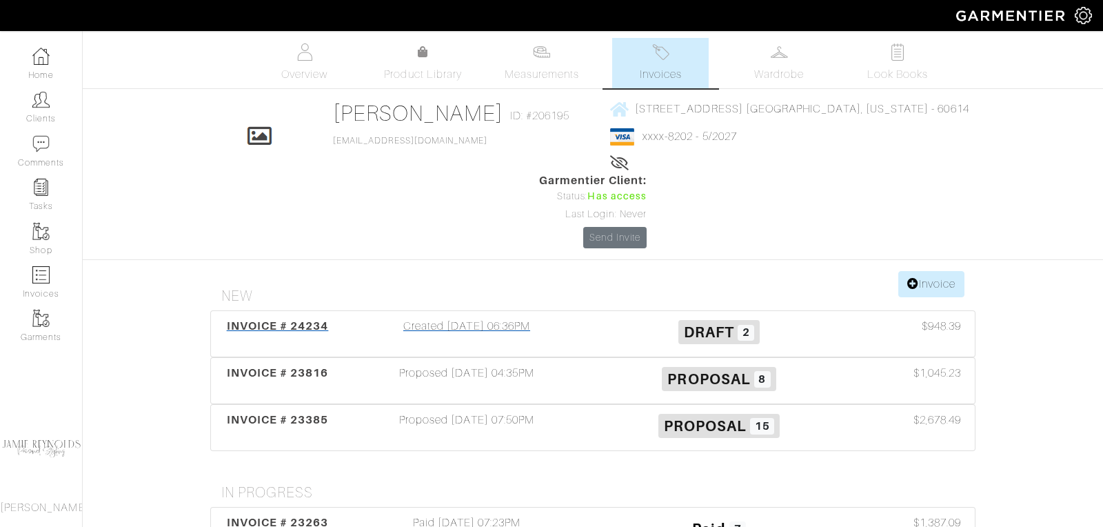
click at [312, 319] on span "INVOICE # 24234" at bounding box center [278, 325] width 102 height 13
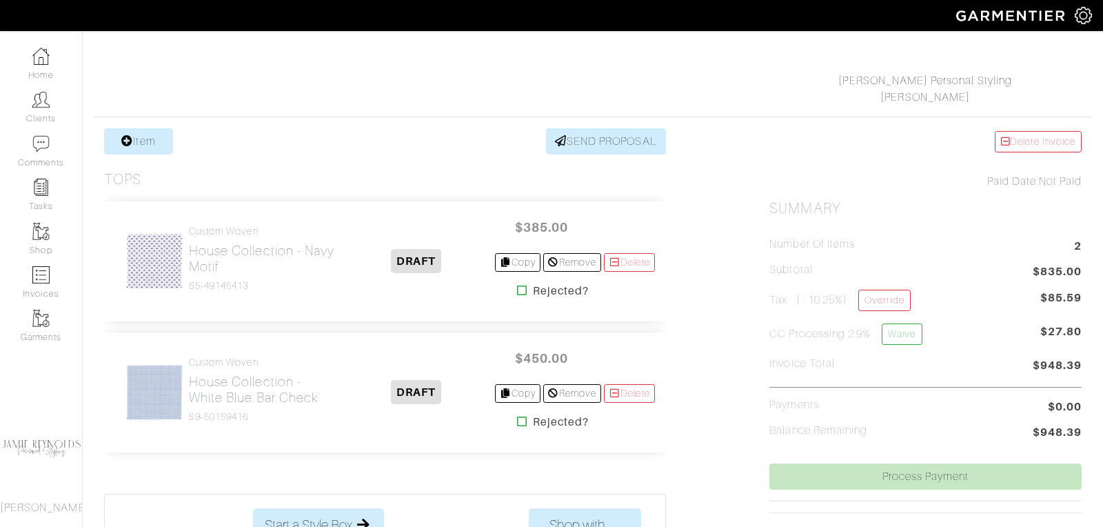
scroll to position [186, 0]
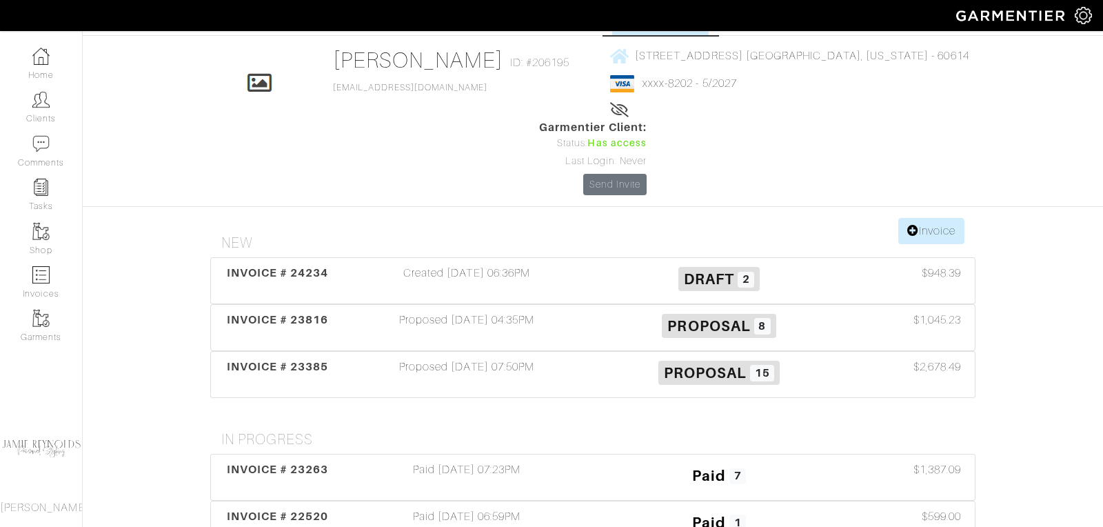
scroll to position [59, 0]
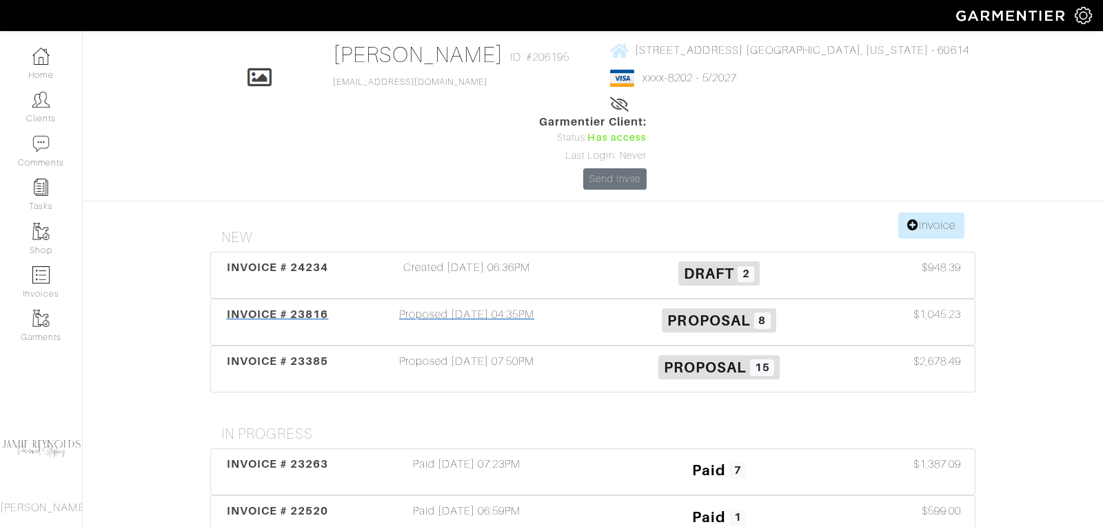
click at [286, 308] on span "INVOICE # 23816" at bounding box center [278, 314] width 102 height 13
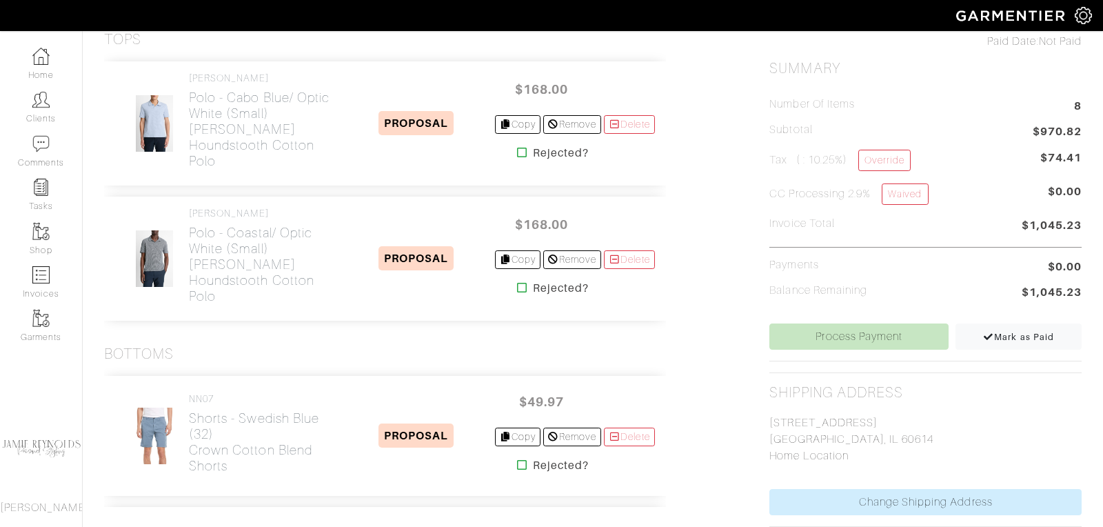
scroll to position [327, 0]
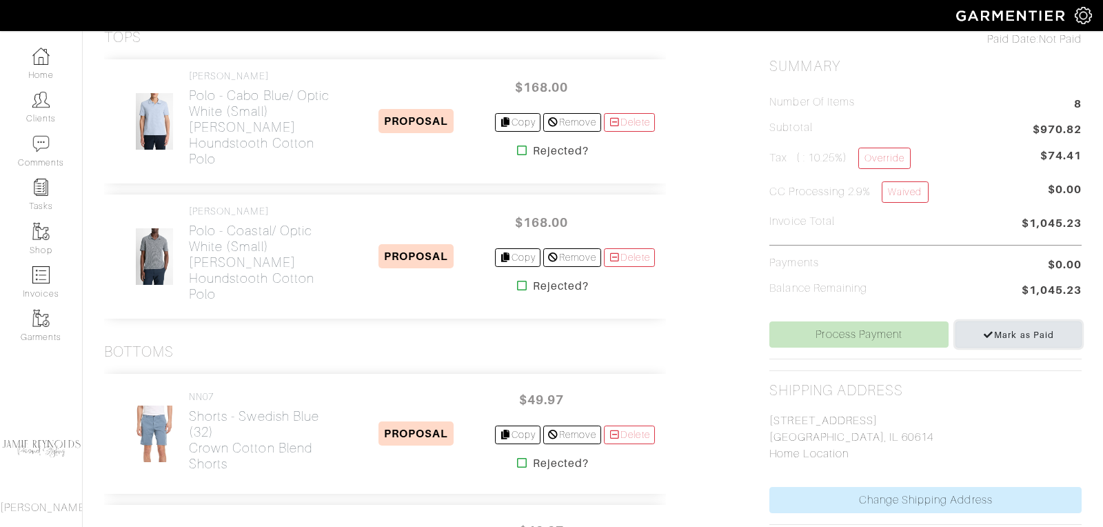
click at [1001, 330] on span "Mark as Paid" at bounding box center [1018, 335] width 71 height 10
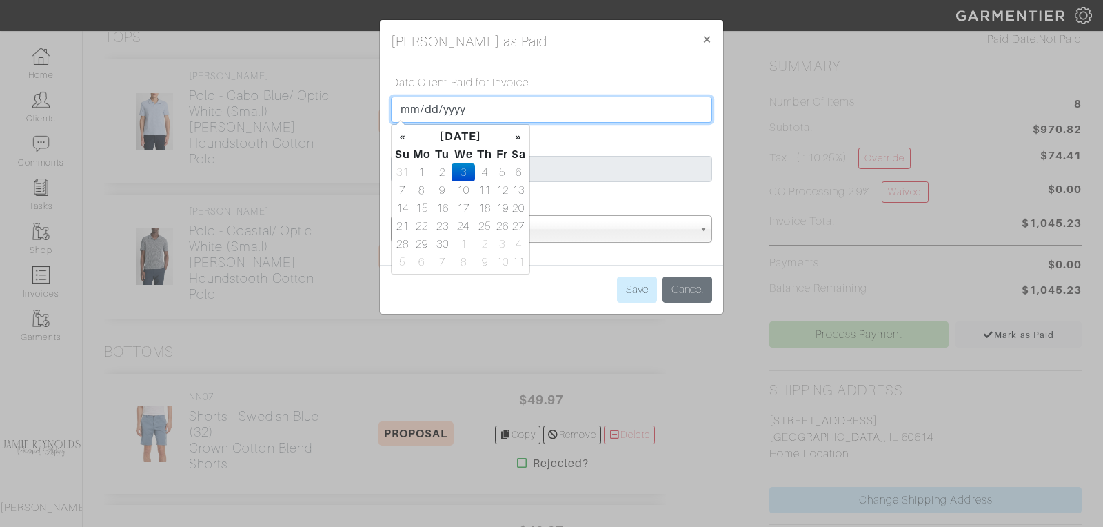
click at [462, 104] on input "[DATE]" at bounding box center [551, 110] width 321 height 26
click at [401, 134] on th "«" at bounding box center [402, 137] width 17 height 18
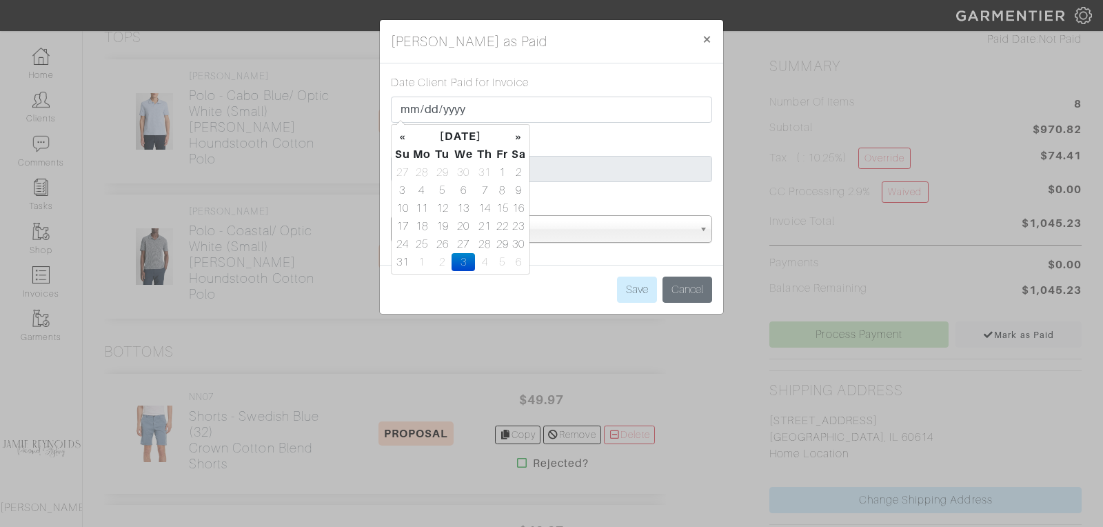
click at [401, 134] on th "«" at bounding box center [402, 137] width 17 height 18
click at [420, 207] on td "14" at bounding box center [422, 208] width 23 height 18
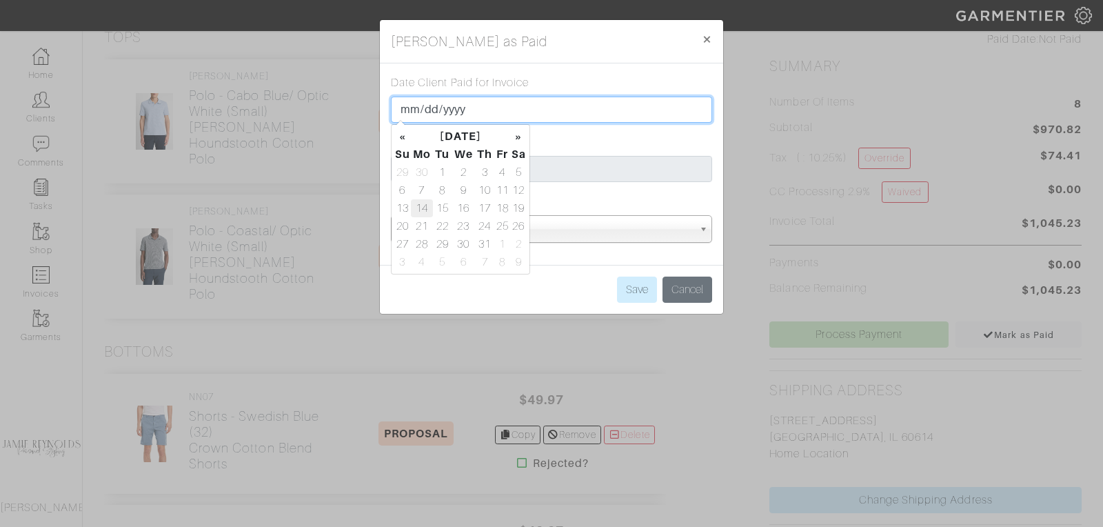
type input "2025-07-14"
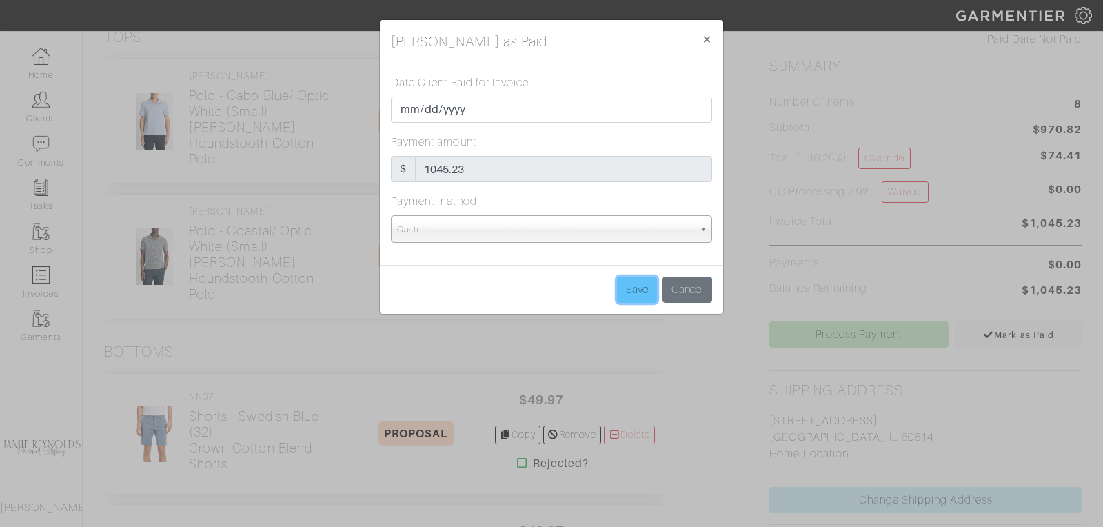
click at [641, 279] on input "Save" at bounding box center [637, 290] width 40 height 26
type input "Save"
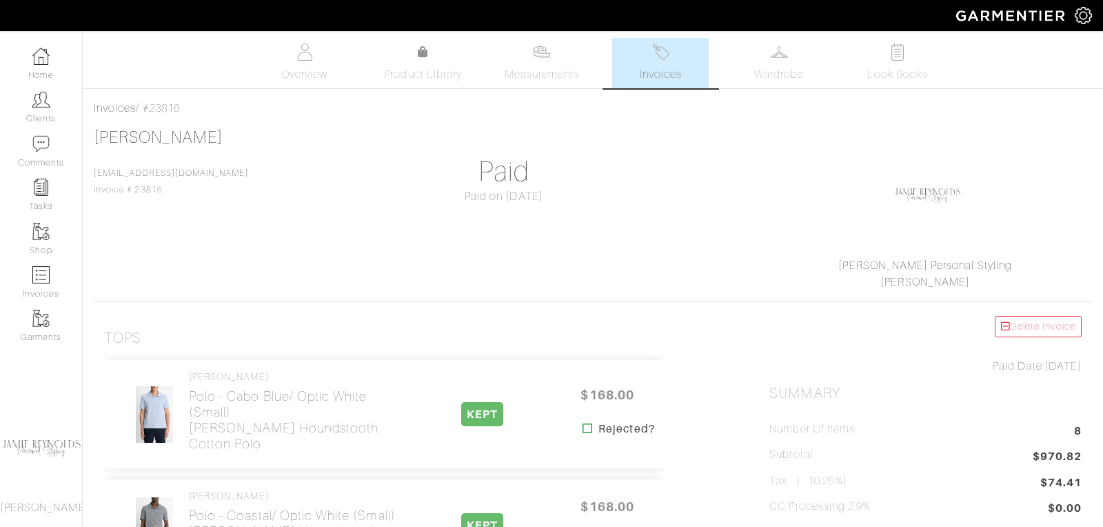
click at [671, 81] on span "Invoices" at bounding box center [661, 74] width 42 height 17
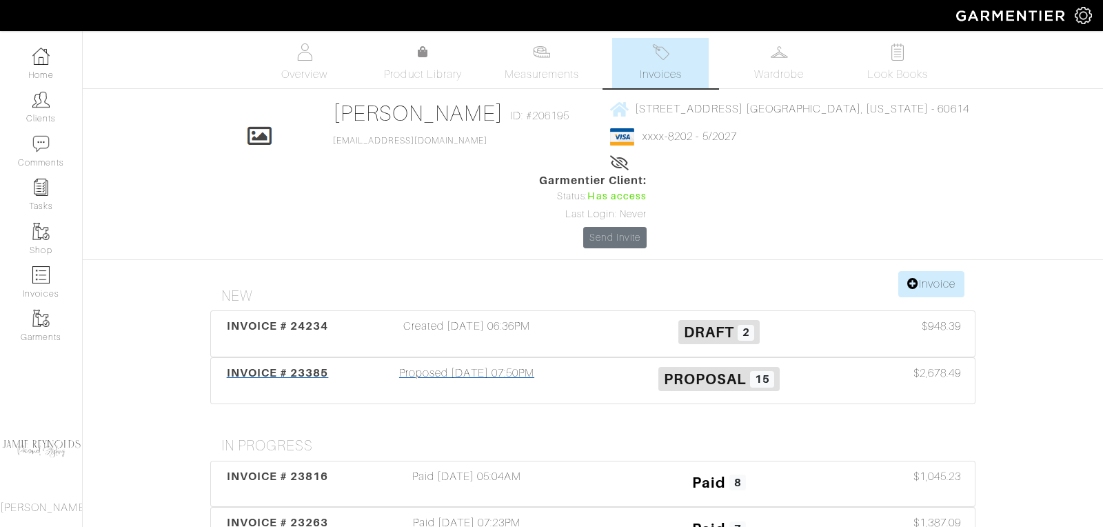
click at [286, 366] on span "INVOICE # 23385" at bounding box center [278, 372] width 102 height 13
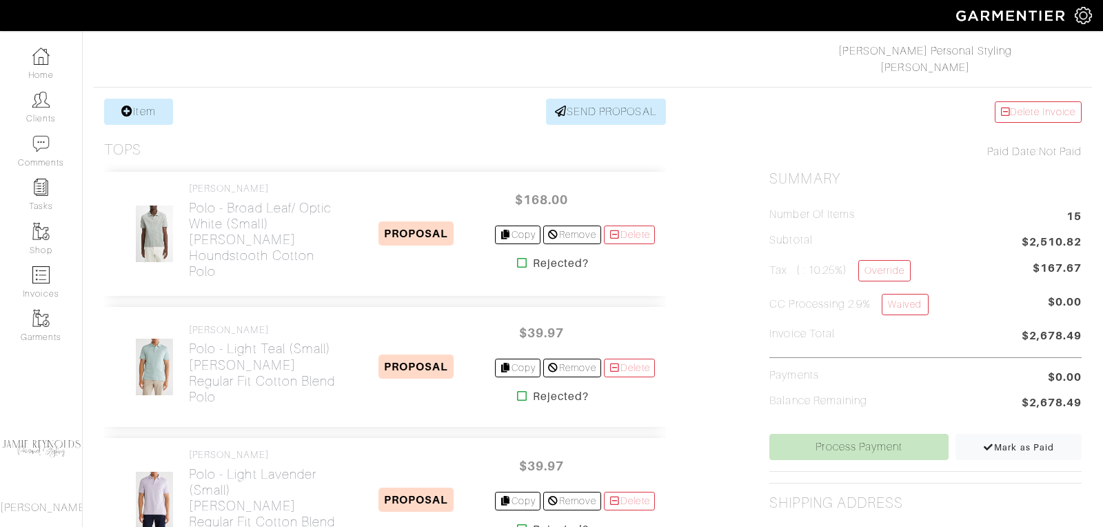
scroll to position [228, 0]
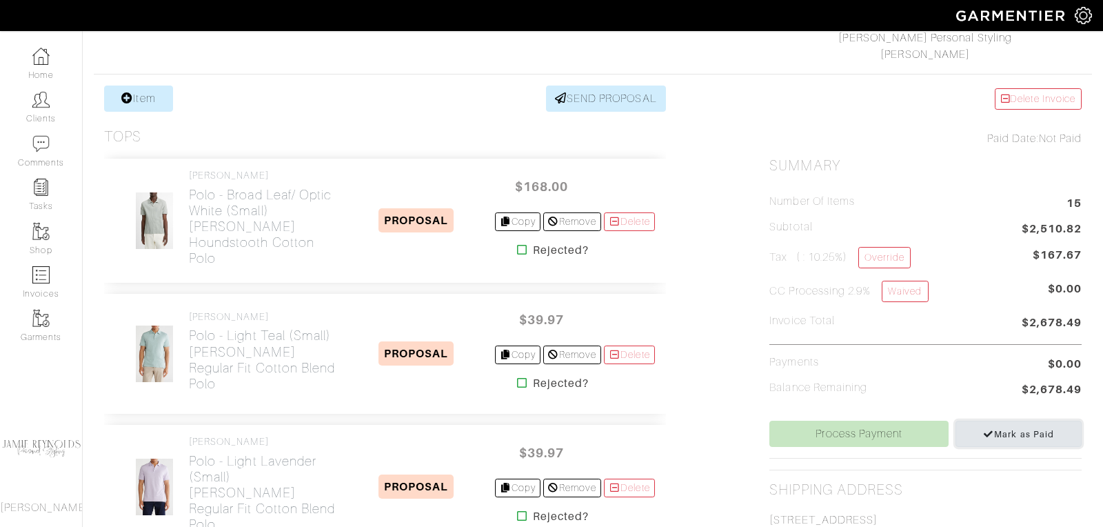
click at [996, 429] on span "Mark as Paid" at bounding box center [1018, 434] width 71 height 10
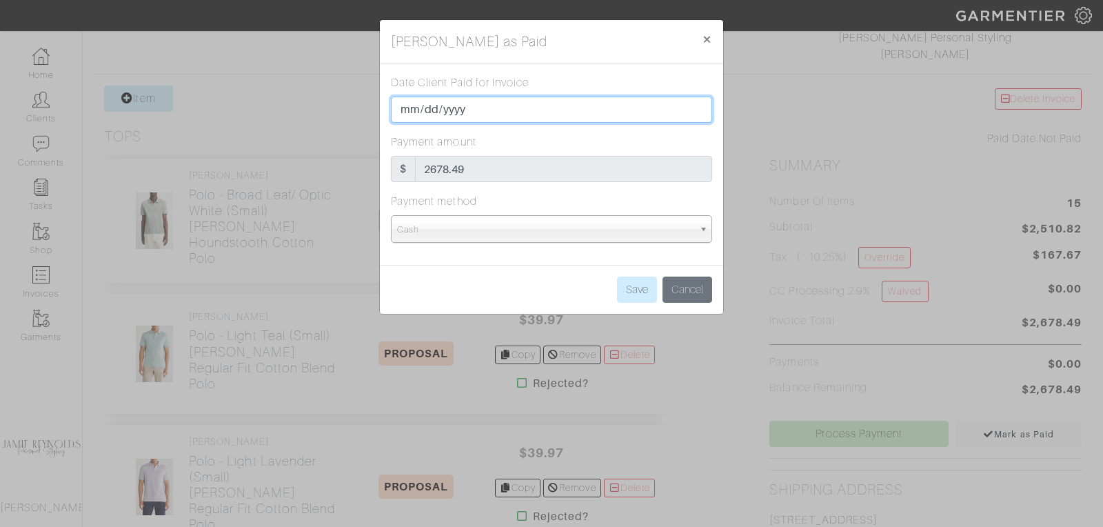
click at [464, 110] on input "[DATE]" at bounding box center [551, 110] width 321 height 26
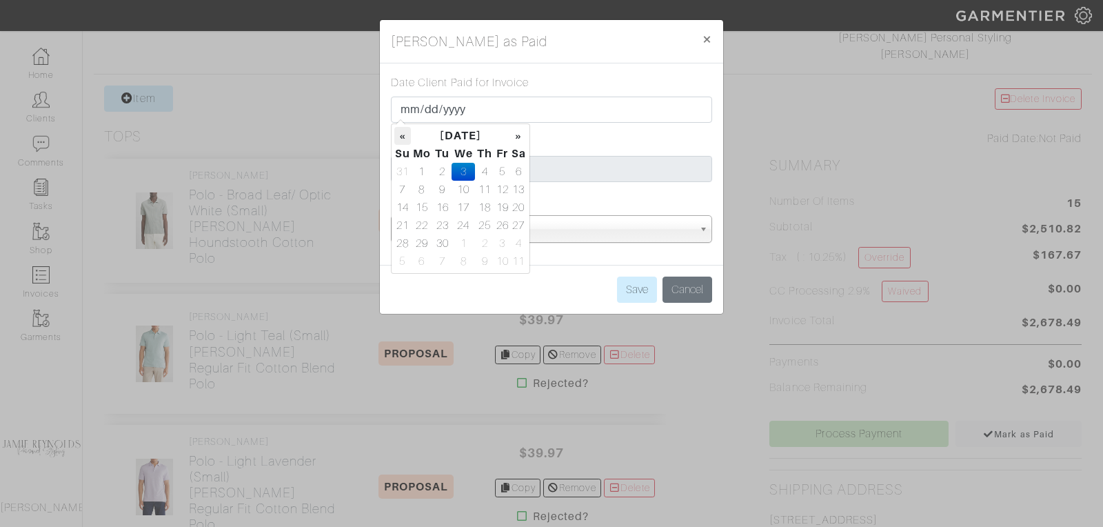
click at [397, 137] on th "«" at bounding box center [402, 136] width 17 height 18
click at [516, 136] on th "»" at bounding box center [519, 136] width 16 height 18
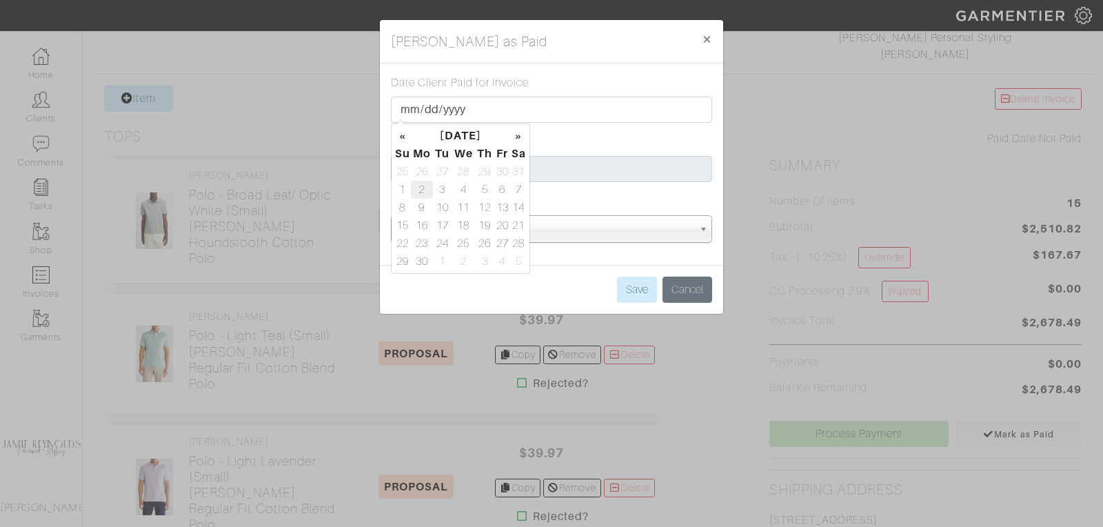
click at [424, 187] on td "2" at bounding box center [422, 190] width 23 height 18
type input "2025-06-02"
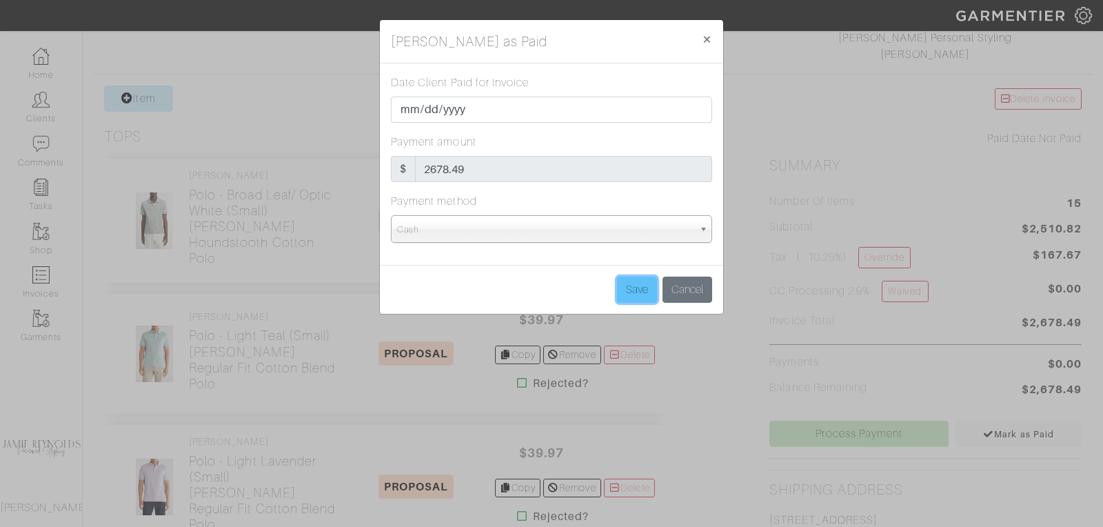
click at [637, 288] on input "Save" at bounding box center [637, 290] width 40 height 26
type input "Save"
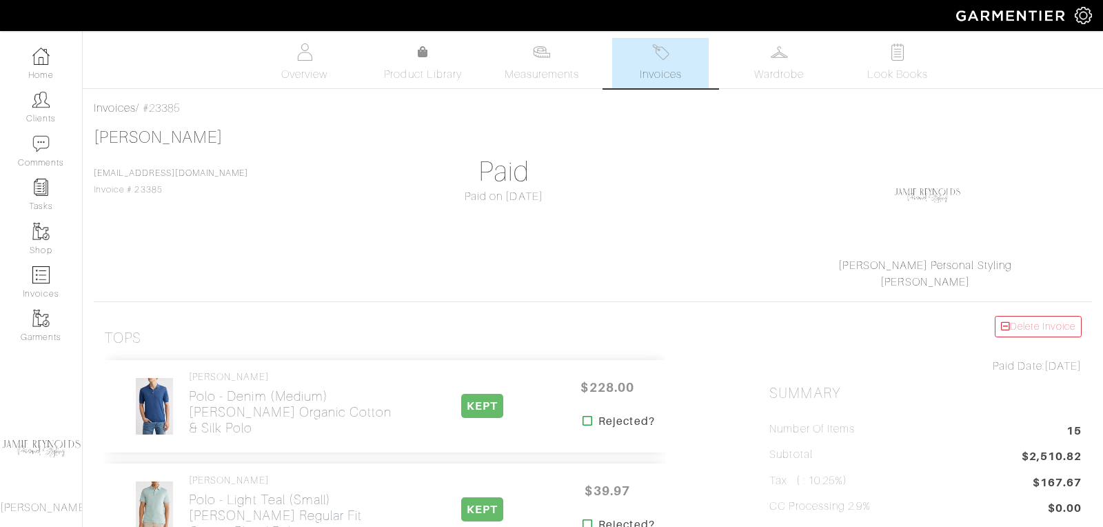
click at [641, 79] on span "Invoices" at bounding box center [661, 74] width 42 height 17
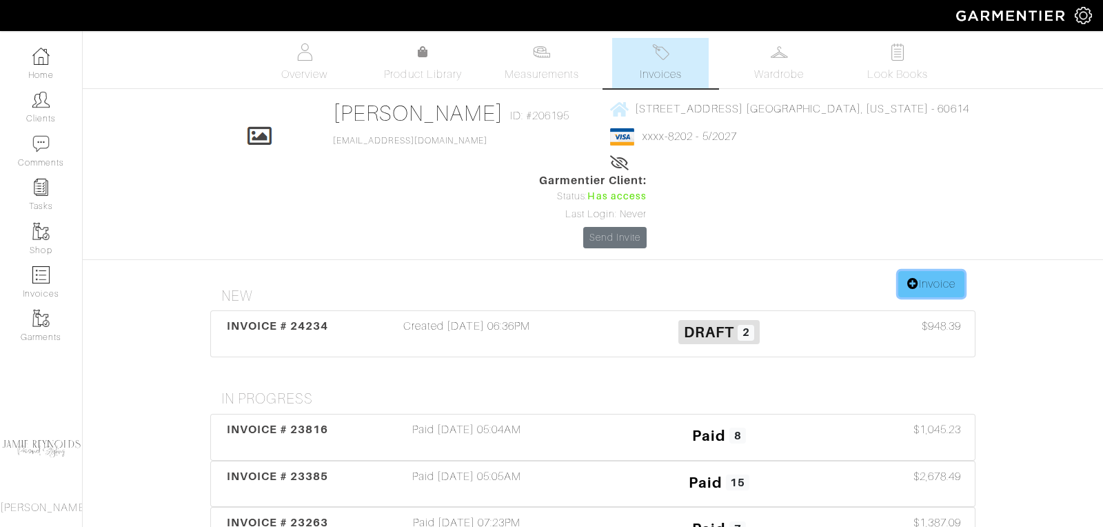
click at [939, 271] on link "Invoice" at bounding box center [932, 284] width 66 height 26
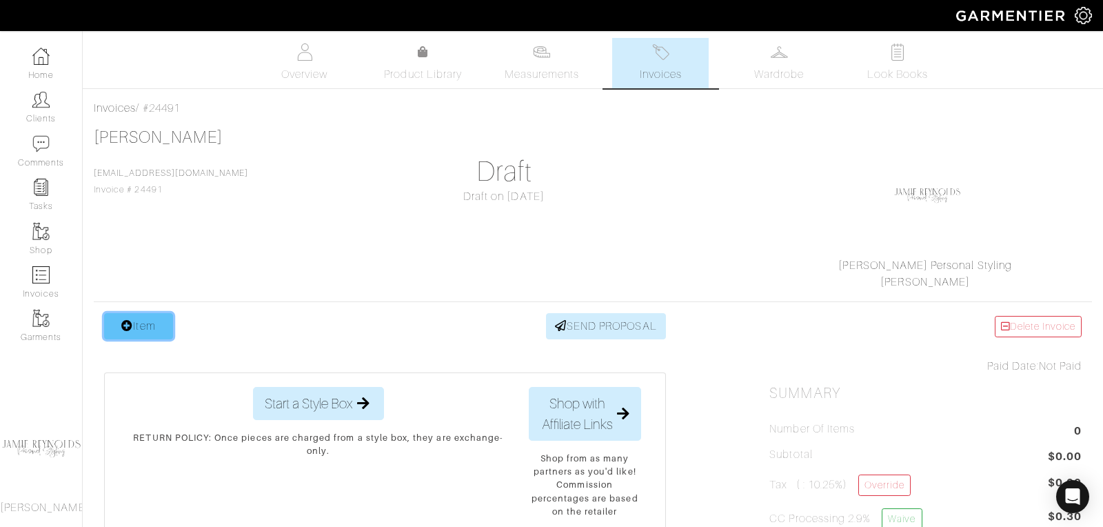
click at [150, 328] on link "Item" at bounding box center [138, 326] width 69 height 26
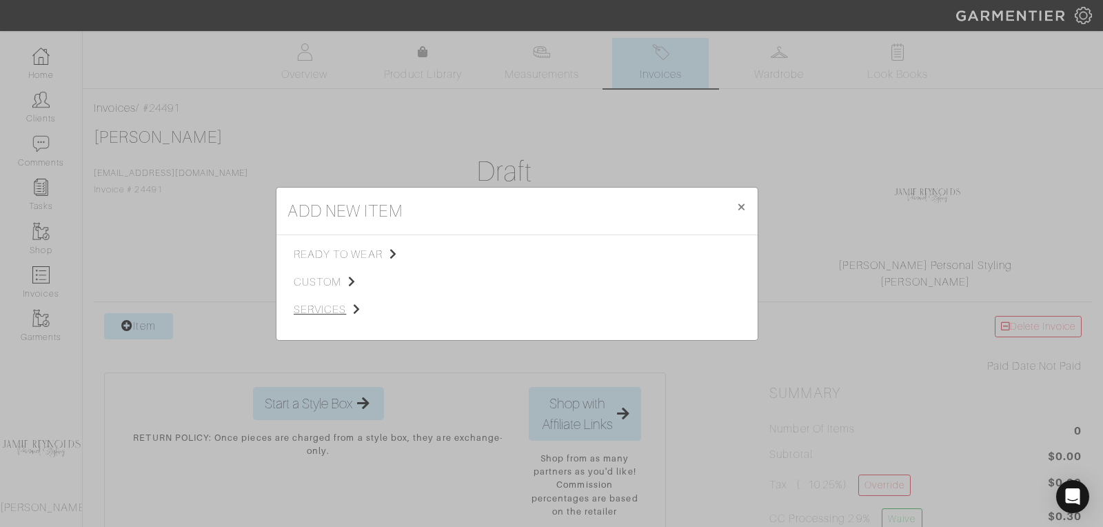
click at [332, 301] on span "services" at bounding box center [363, 309] width 139 height 17
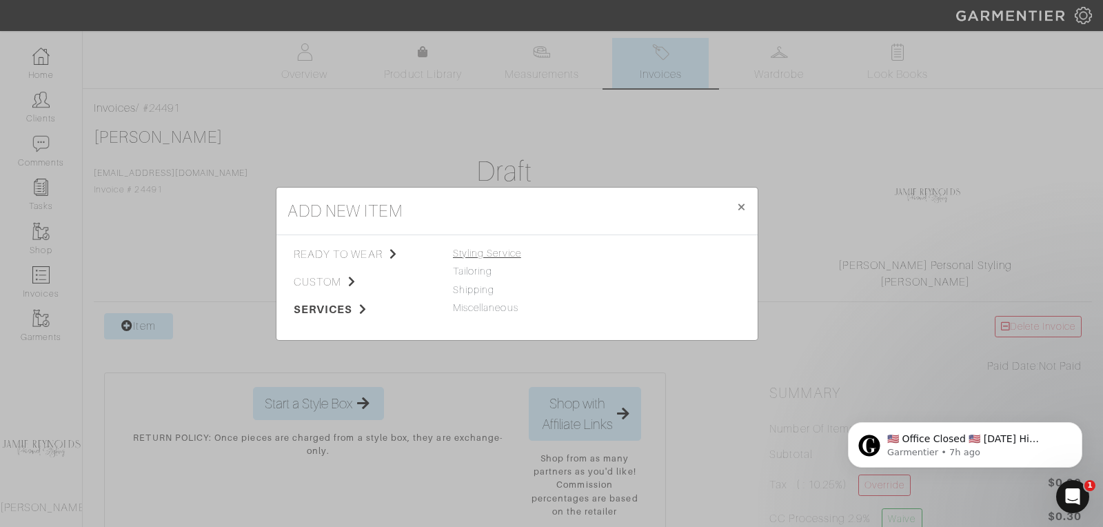
click at [487, 252] on span "Styling Service" at bounding box center [487, 253] width 68 height 11
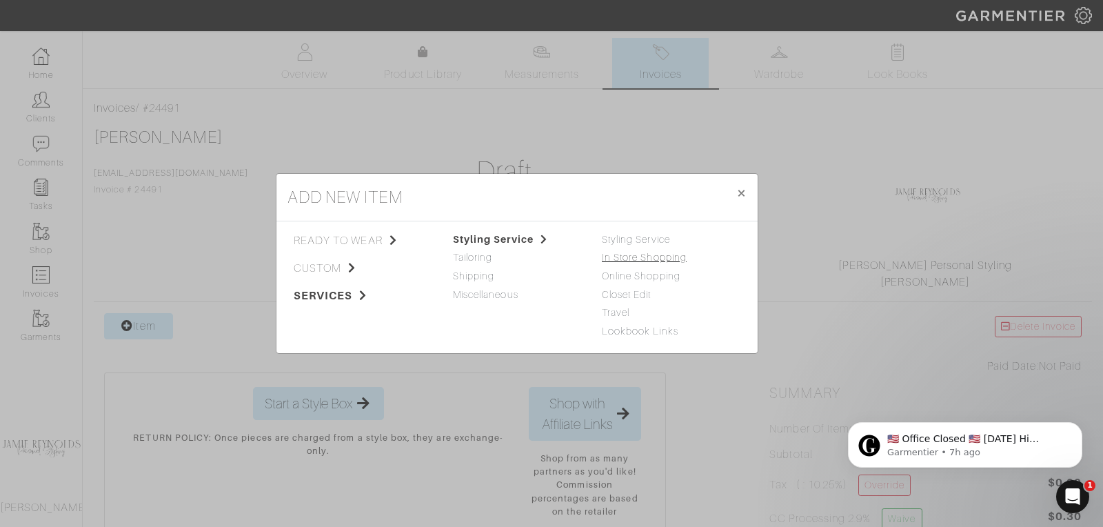
click at [630, 257] on link "In Store Shopping" at bounding box center [644, 257] width 85 height 11
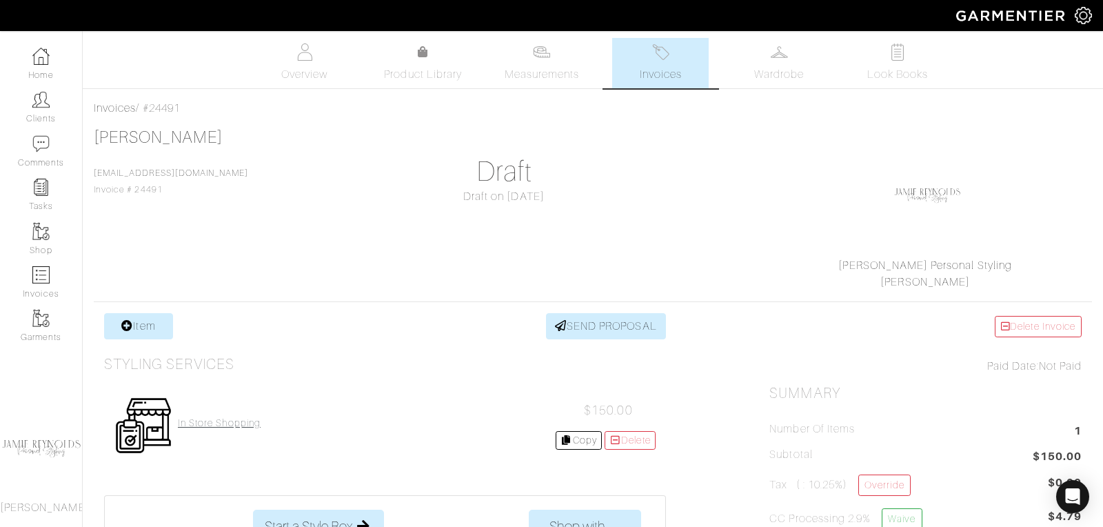
click at [243, 417] on h4 "In Store Shopping" at bounding box center [219, 423] width 83 height 12
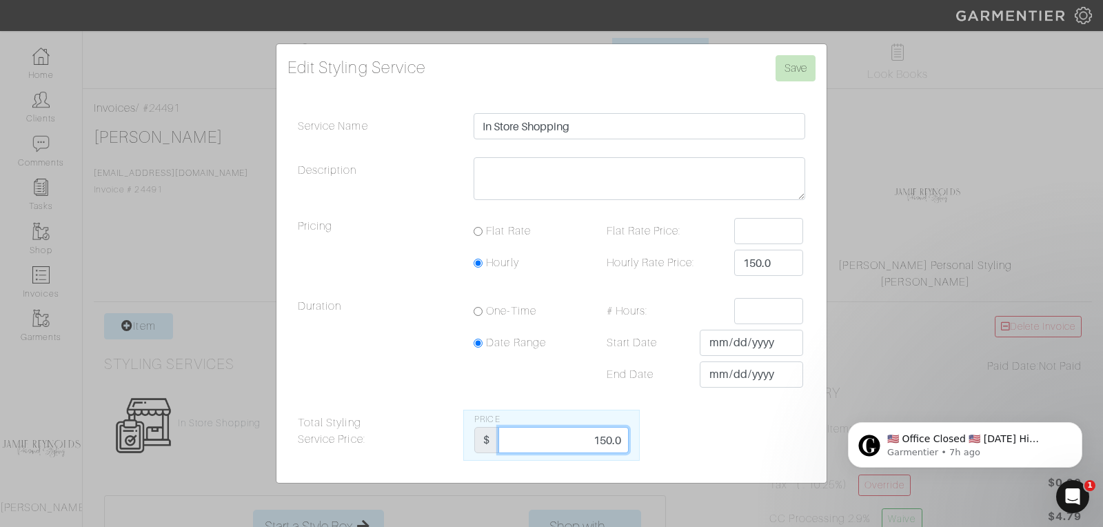
click at [574, 438] on input "150.0" at bounding box center [564, 440] width 130 height 26
type input "525"
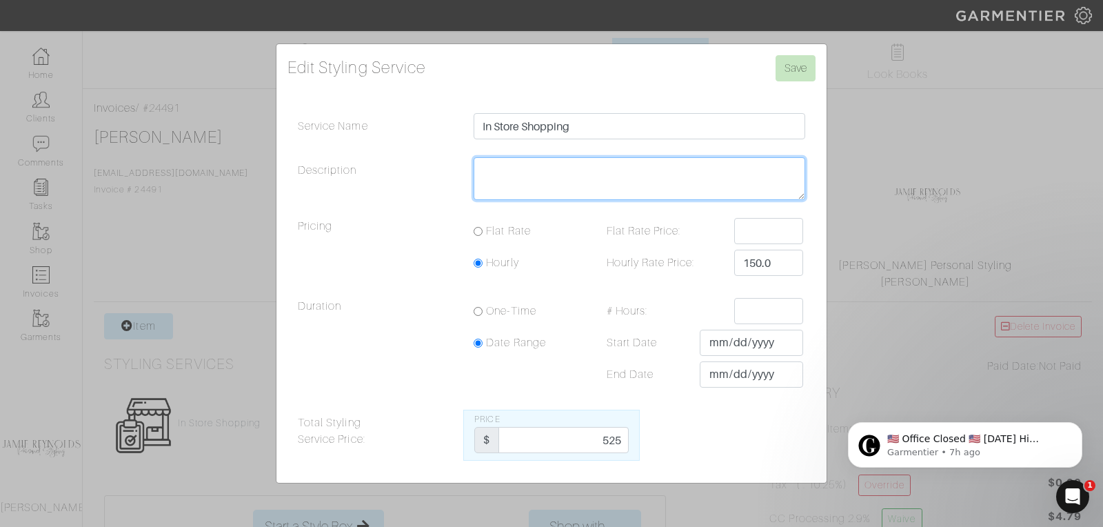
click at [519, 174] on textarea "Description" at bounding box center [640, 178] width 332 height 43
type textarea "Wynne Sub"
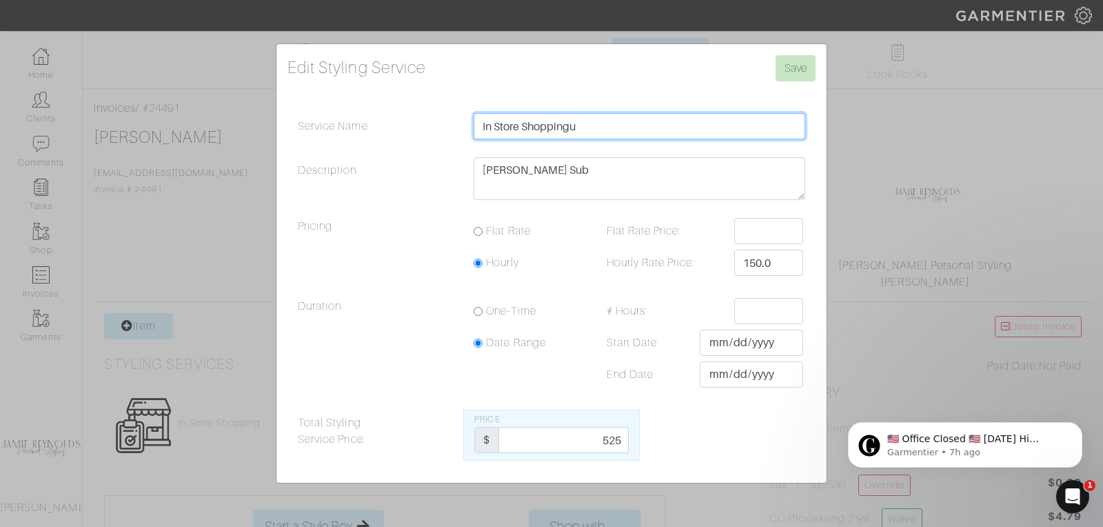
click at [522, 136] on input "In Store Shoppingu" at bounding box center [640, 126] width 332 height 26
type input "In Store Shopping"
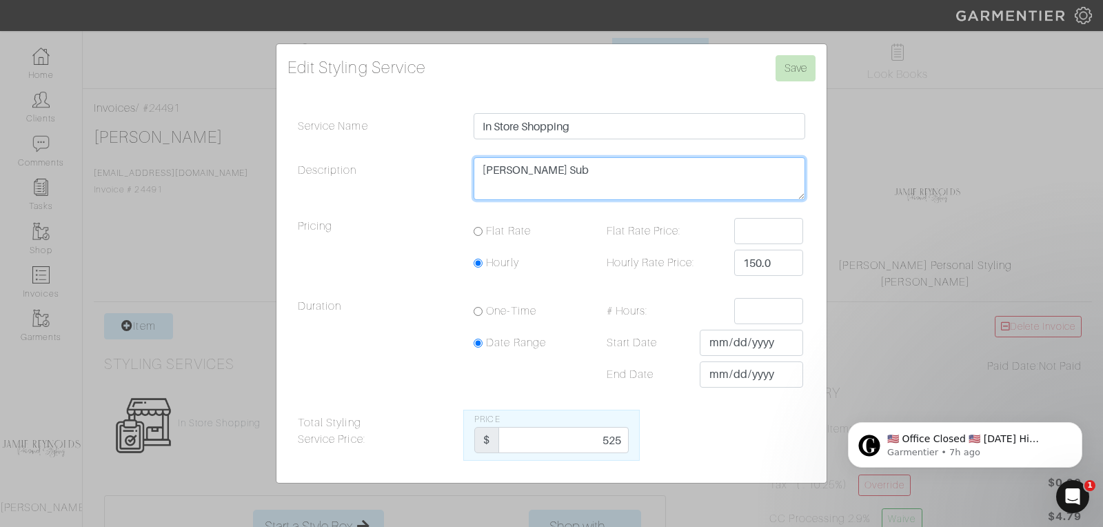
drag, startPoint x: 541, startPoint y: 169, endPoint x: 472, endPoint y: 177, distance: 70.1
click at [472, 177] on div "Wynne Sub" at bounding box center [639, 182] width 352 height 50
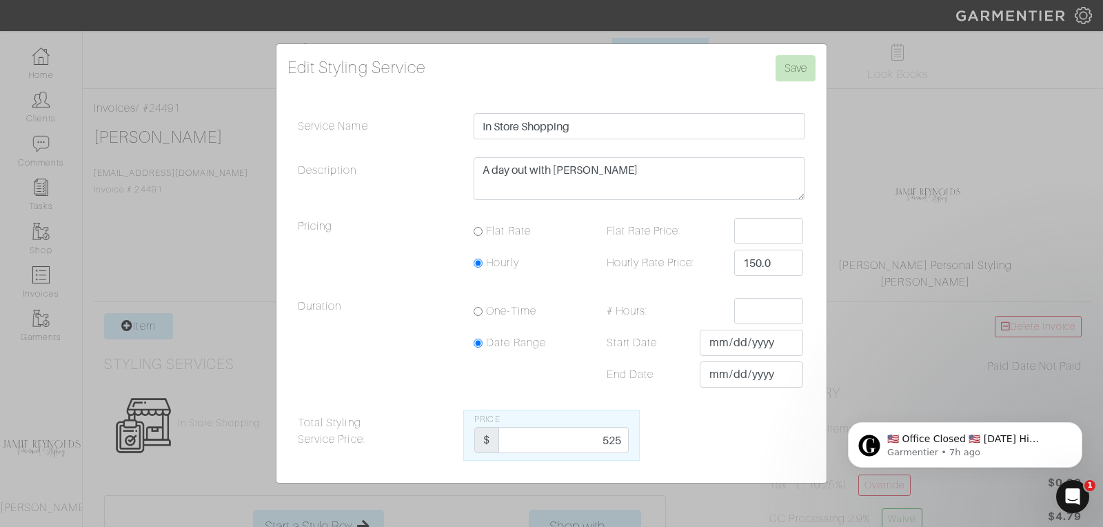
click at [472, 177] on div "A day out with Wy" at bounding box center [639, 182] width 352 height 50
click at [580, 169] on textarea "A day out with Wy" at bounding box center [640, 178] width 332 height 43
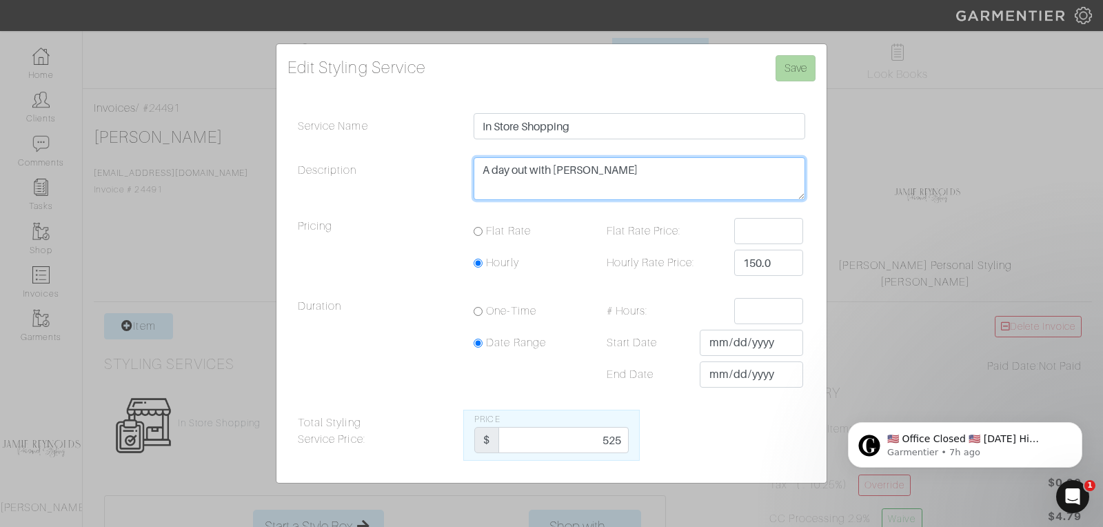
type textarea "A day out with [PERSON_NAME]"
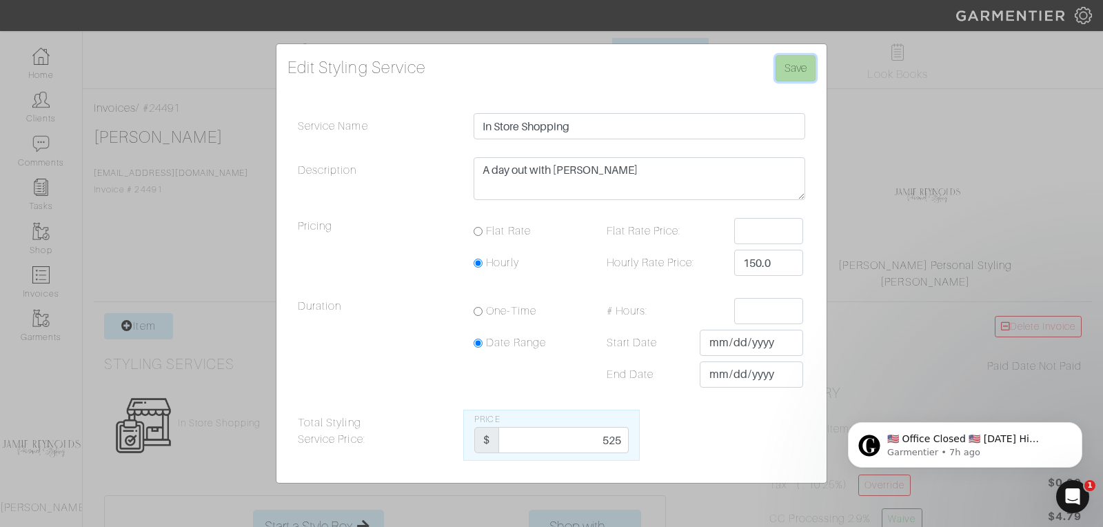
click at [798, 66] on input "Save" at bounding box center [796, 68] width 40 height 26
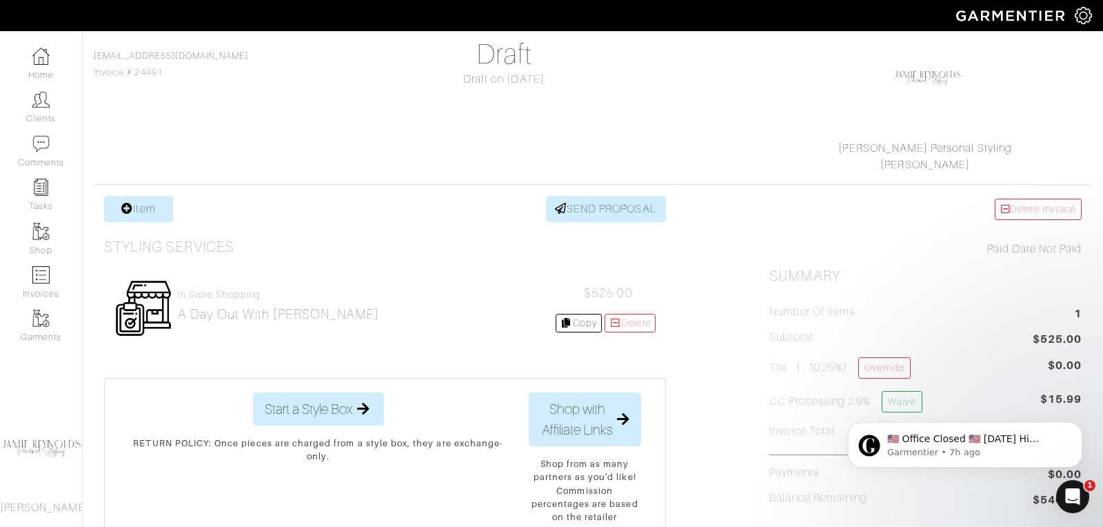
click html "​🇺🇸 Office Closed 🇺🇸 [DATE] Hi [PERSON_NAME], In observance of [DATE], our offi…"
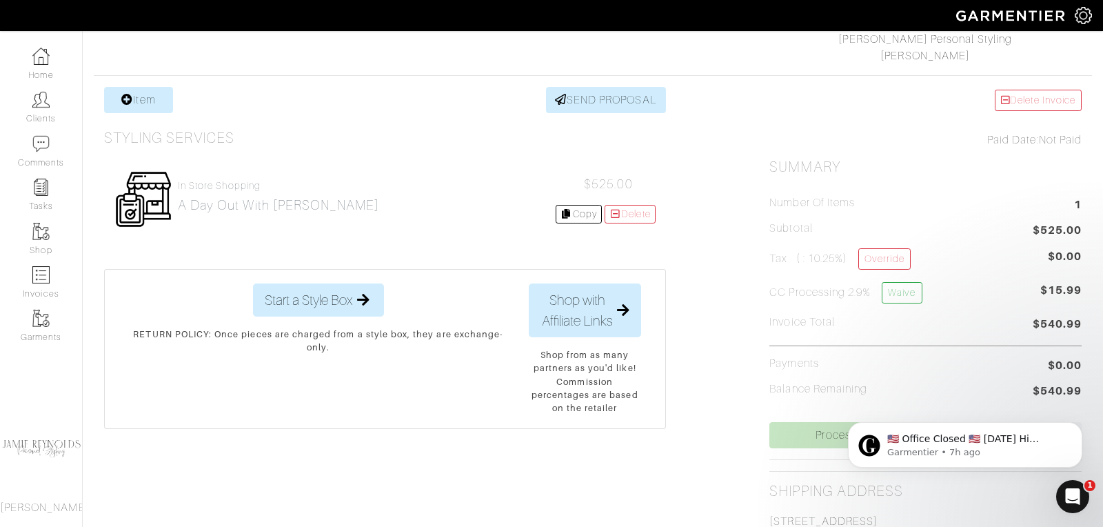
scroll to position [228, 0]
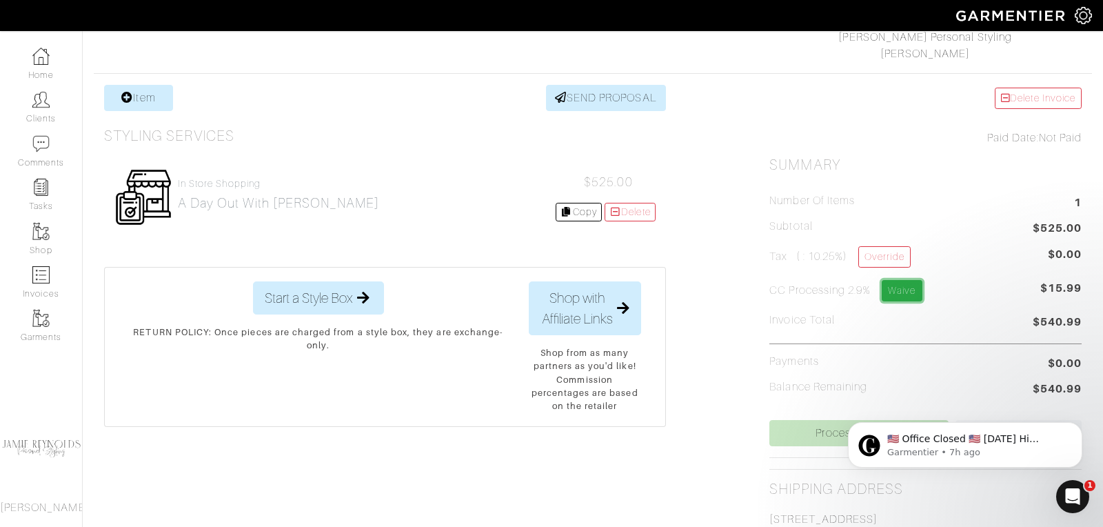
click at [900, 294] on link "Waive" at bounding box center [902, 290] width 40 height 21
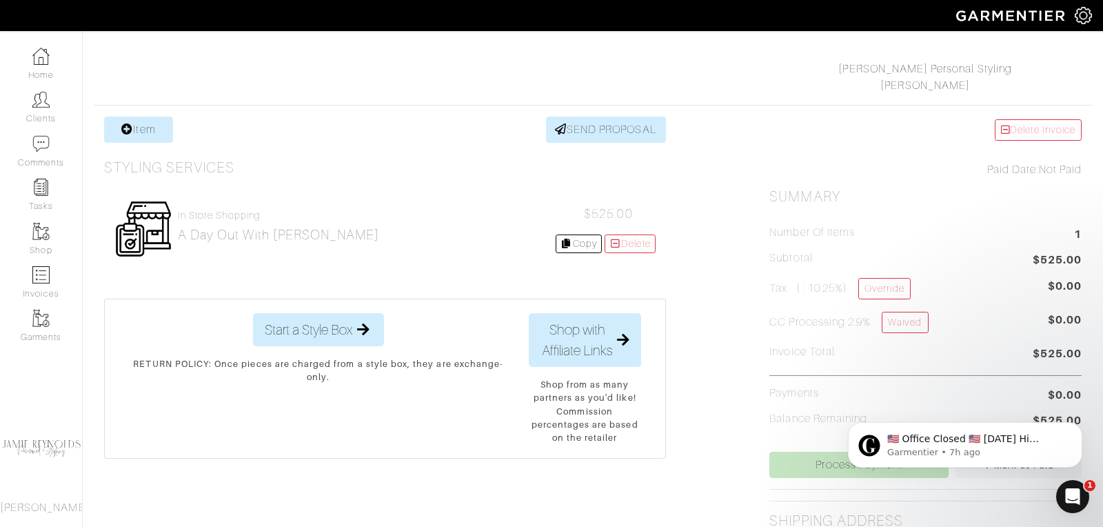
scroll to position [198, 0]
click at [637, 132] on link "SEND PROPOSAL" at bounding box center [606, 128] width 120 height 26
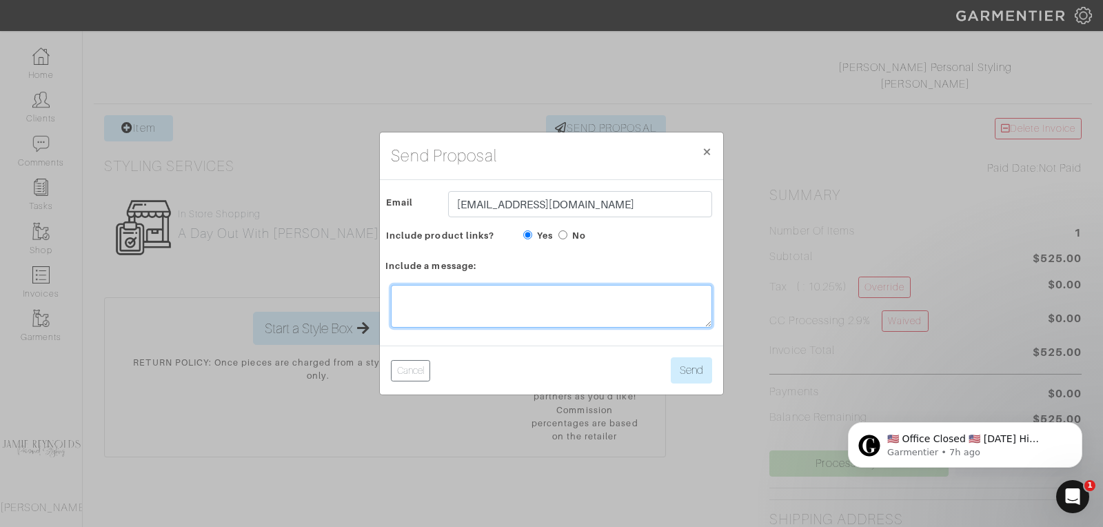
click at [413, 309] on textarea at bounding box center [551, 306] width 321 height 43
type textarea "i"
type textarea "Hi David! What a fun day shopping with Wynne today. Thanks for letting her come…"
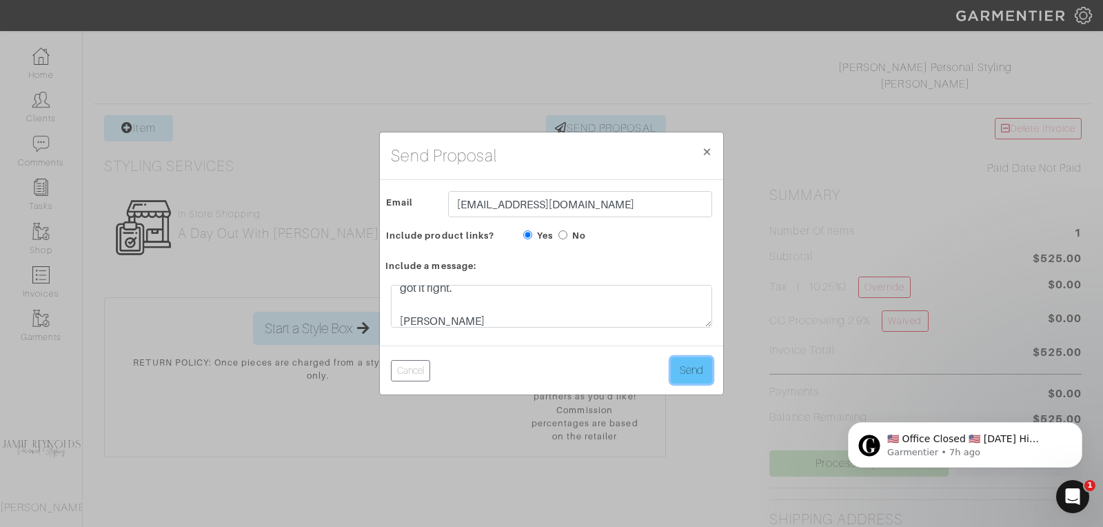
click at [687, 374] on button "Send" at bounding box center [691, 370] width 41 height 26
